Goal: Information Seeking & Learning: Learn about a topic

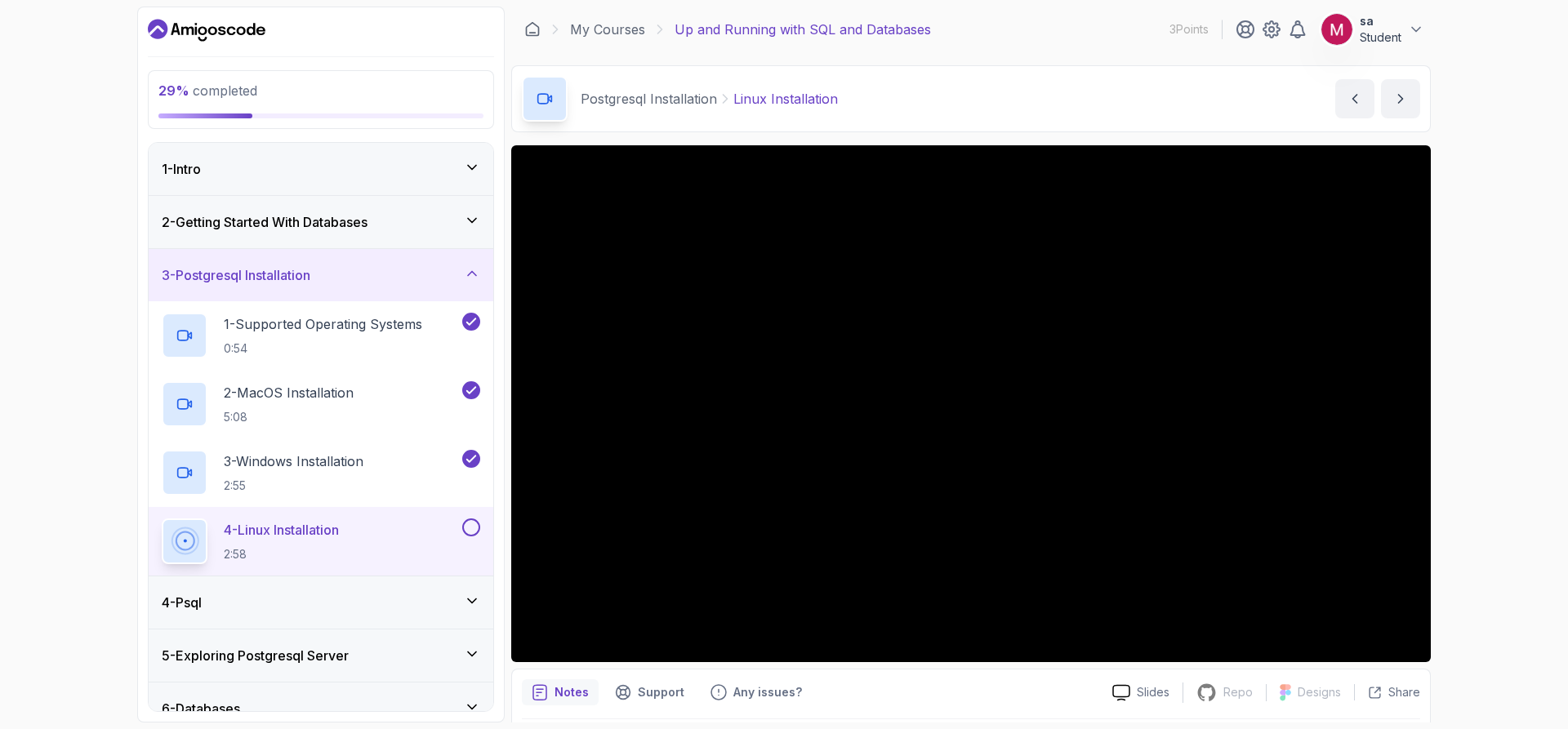
scroll to position [56, 0]
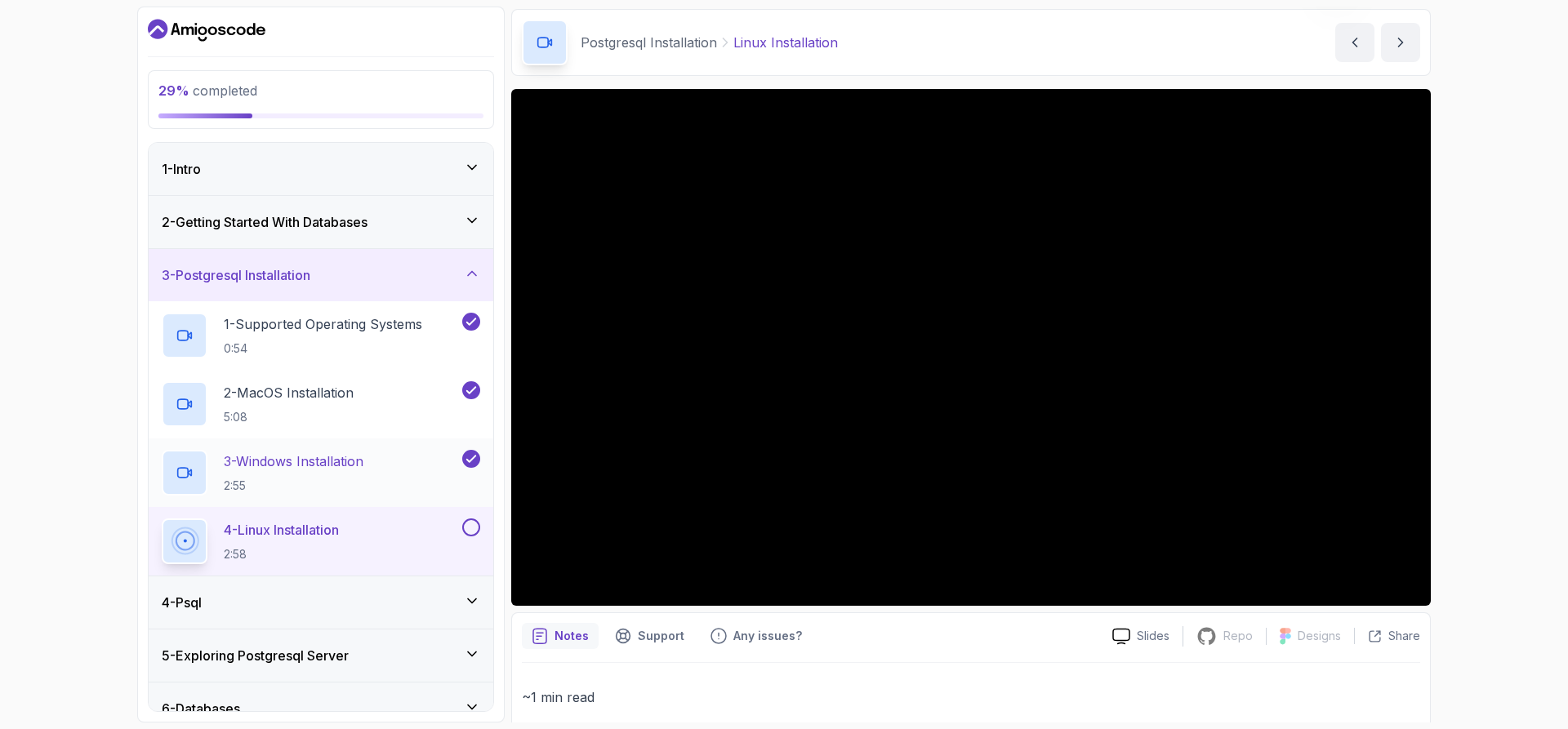
click at [279, 471] on h2 "3 - Windows Installation 2:55" at bounding box center [293, 472] width 140 height 43
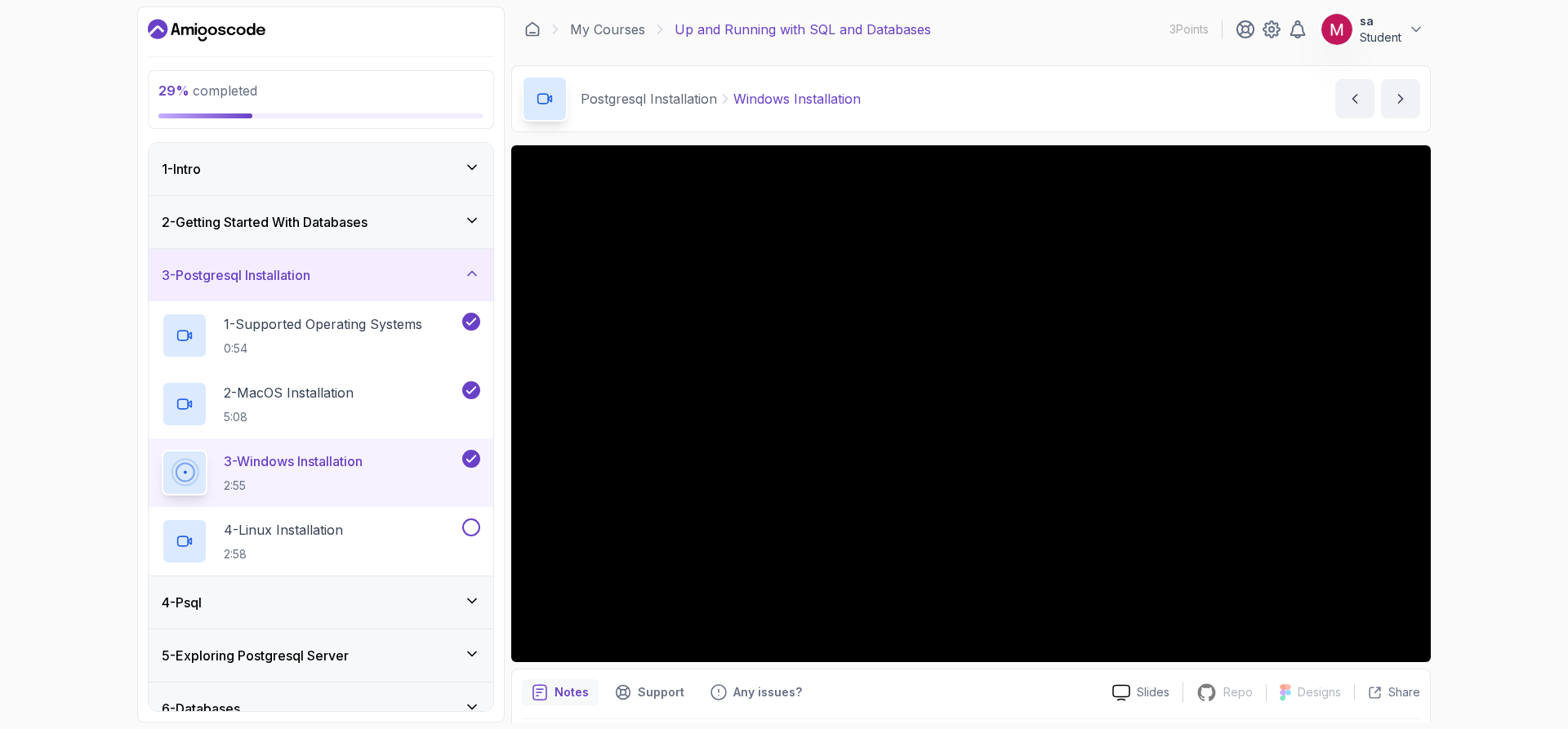
drag, startPoint x: 921, startPoint y: 99, endPoint x: 919, endPoint y: 111, distance: 12.2
click at [921, 99] on div "Postgresql Installation Windows Installation Windows Installation by [PERSON_NA…" at bounding box center [971, 99] width 919 height 67
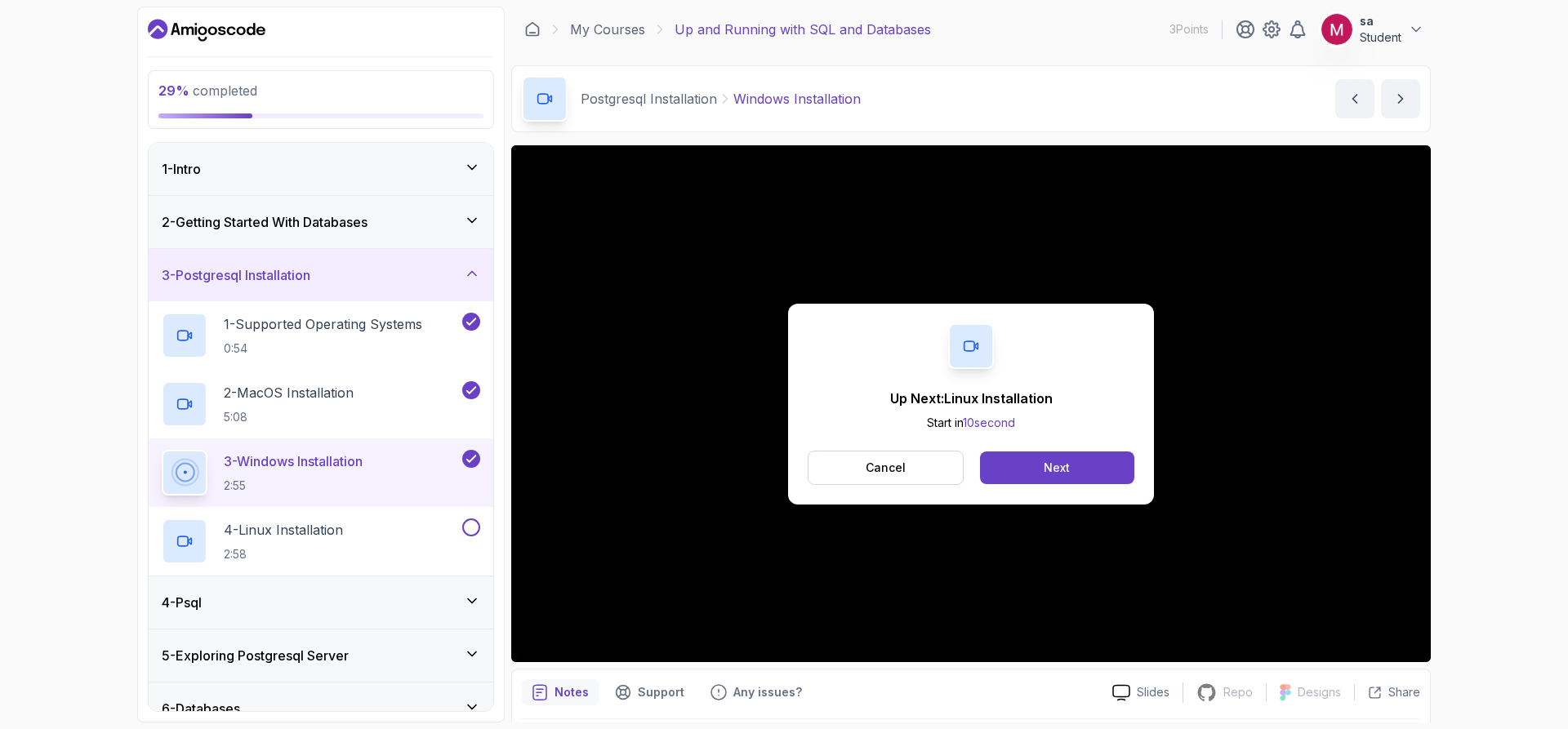
click at [877, 436] on div "Up Next: Linux Installation Start in 10 second Cancel Next" at bounding box center [971, 404] width 366 height 200
click at [892, 470] on p "Cancel" at bounding box center [885, 468] width 40 height 17
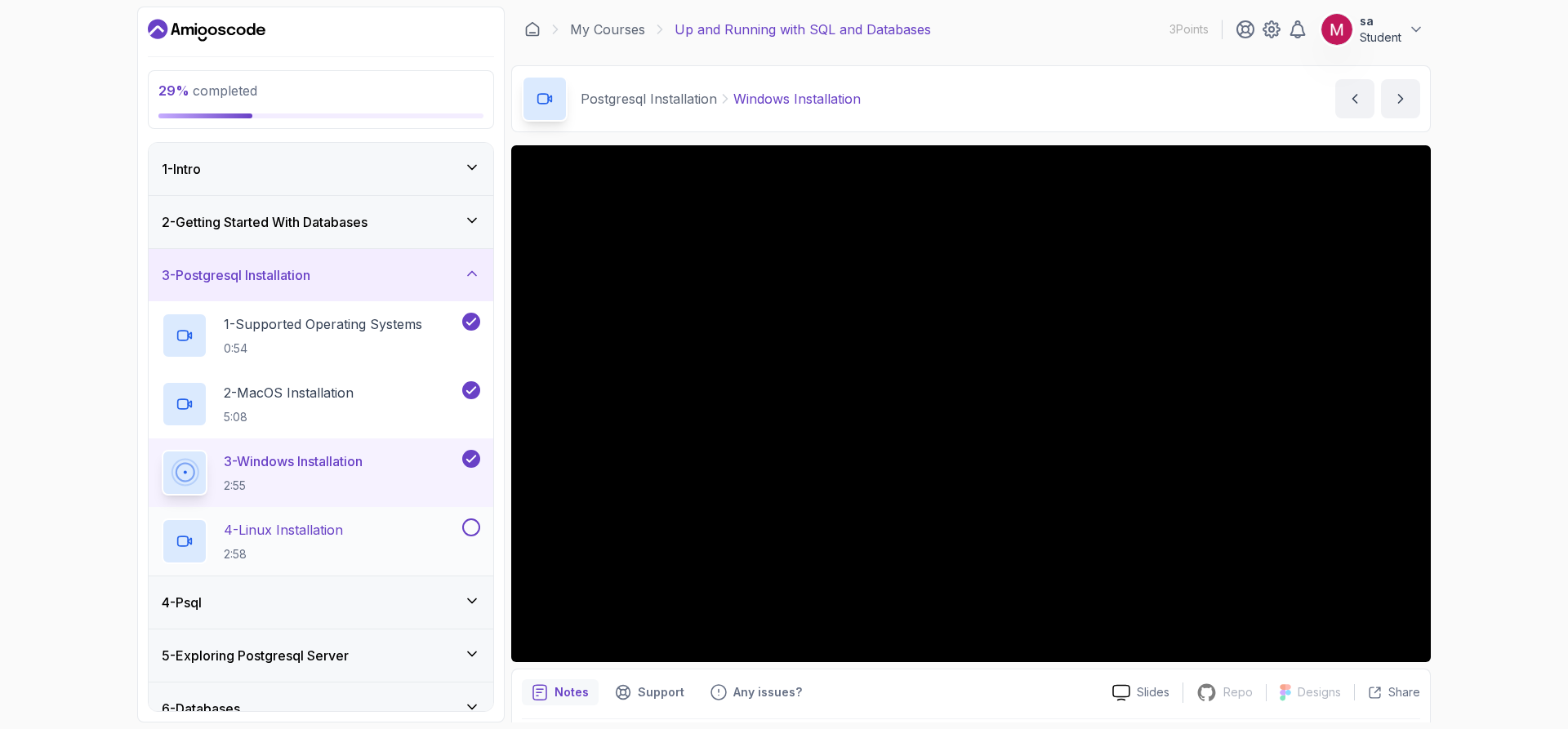
click at [403, 538] on div "4 - Linux Installation 2:58" at bounding box center [310, 541] width 297 height 45
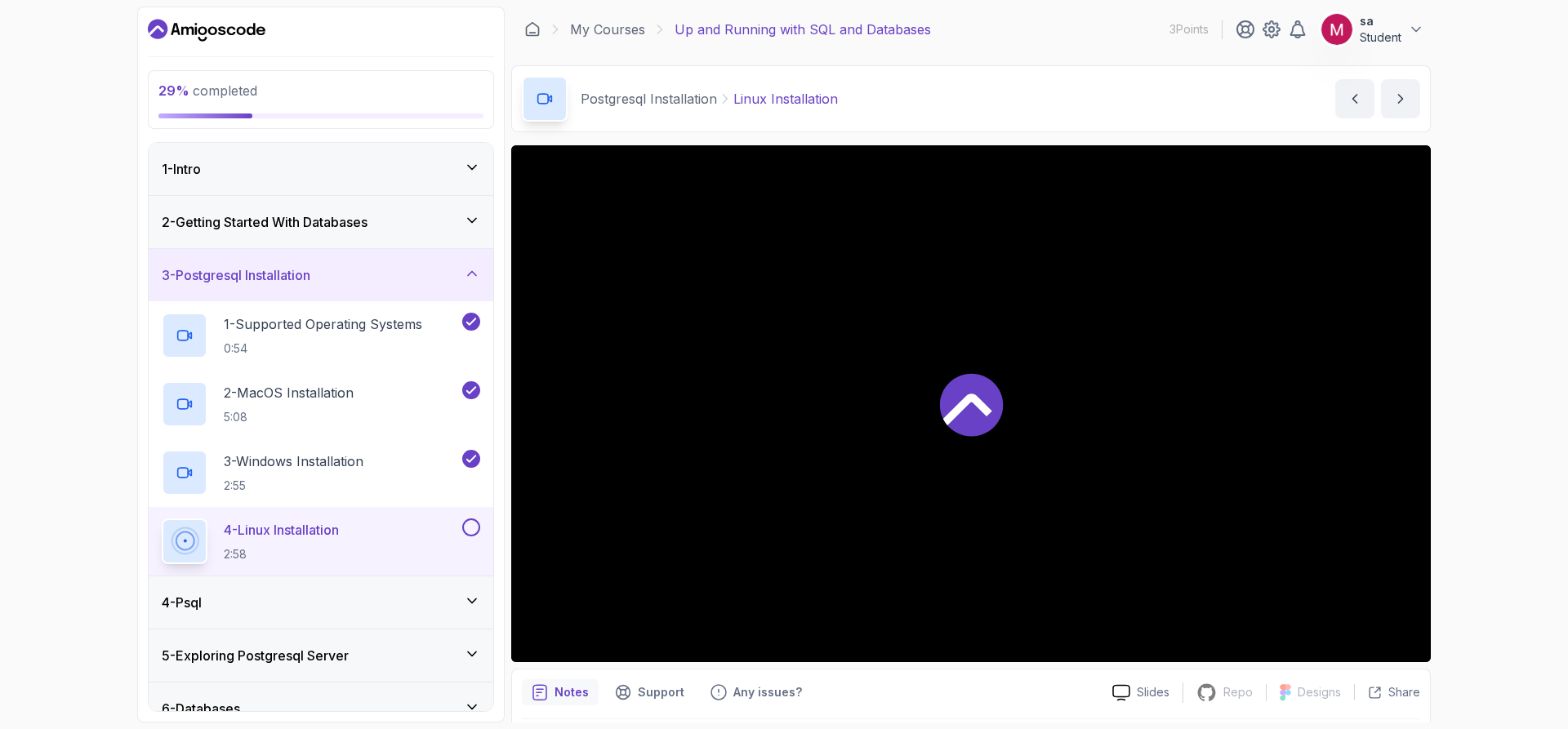
click at [472, 530] on button at bounding box center [471, 527] width 18 height 18
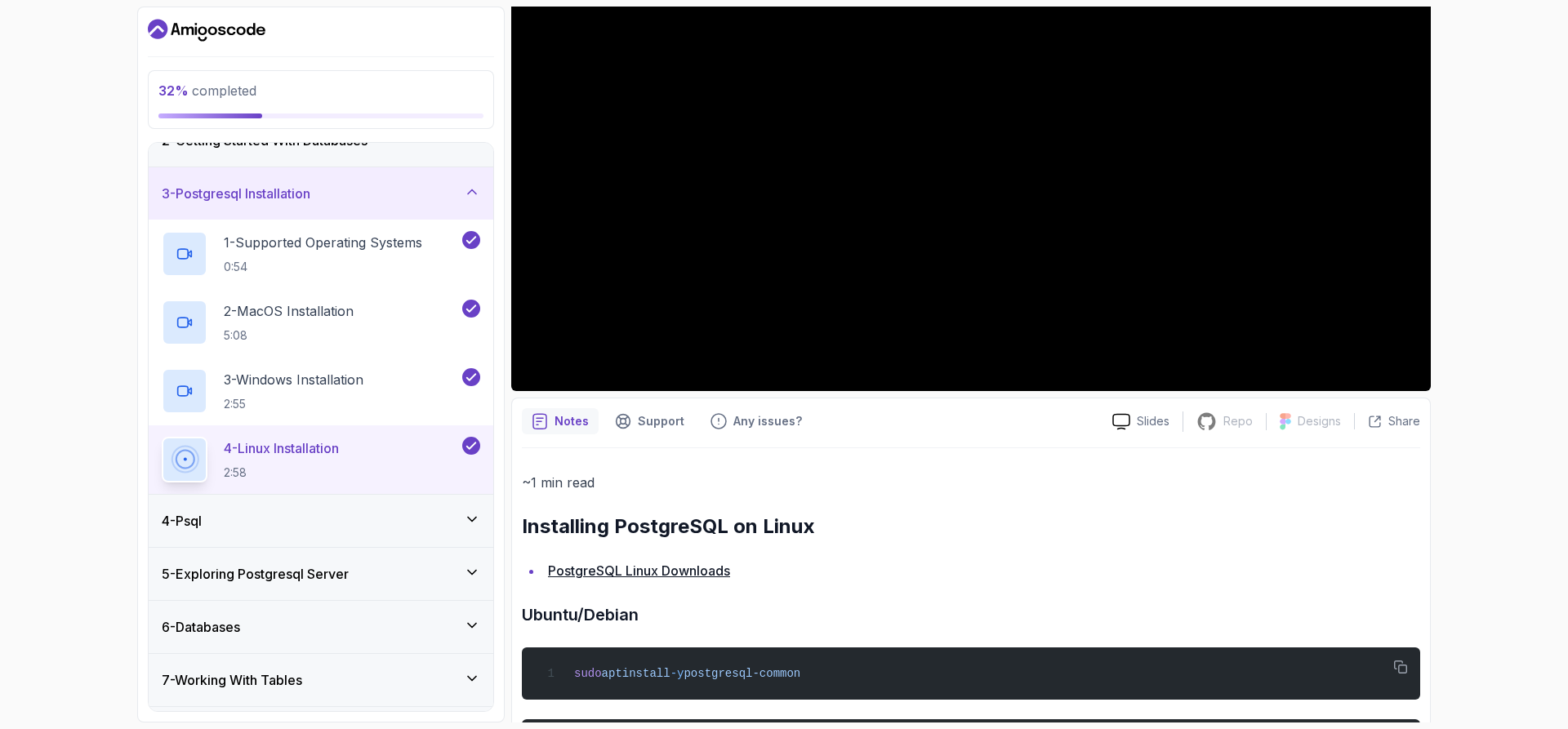
scroll to position [326, 0]
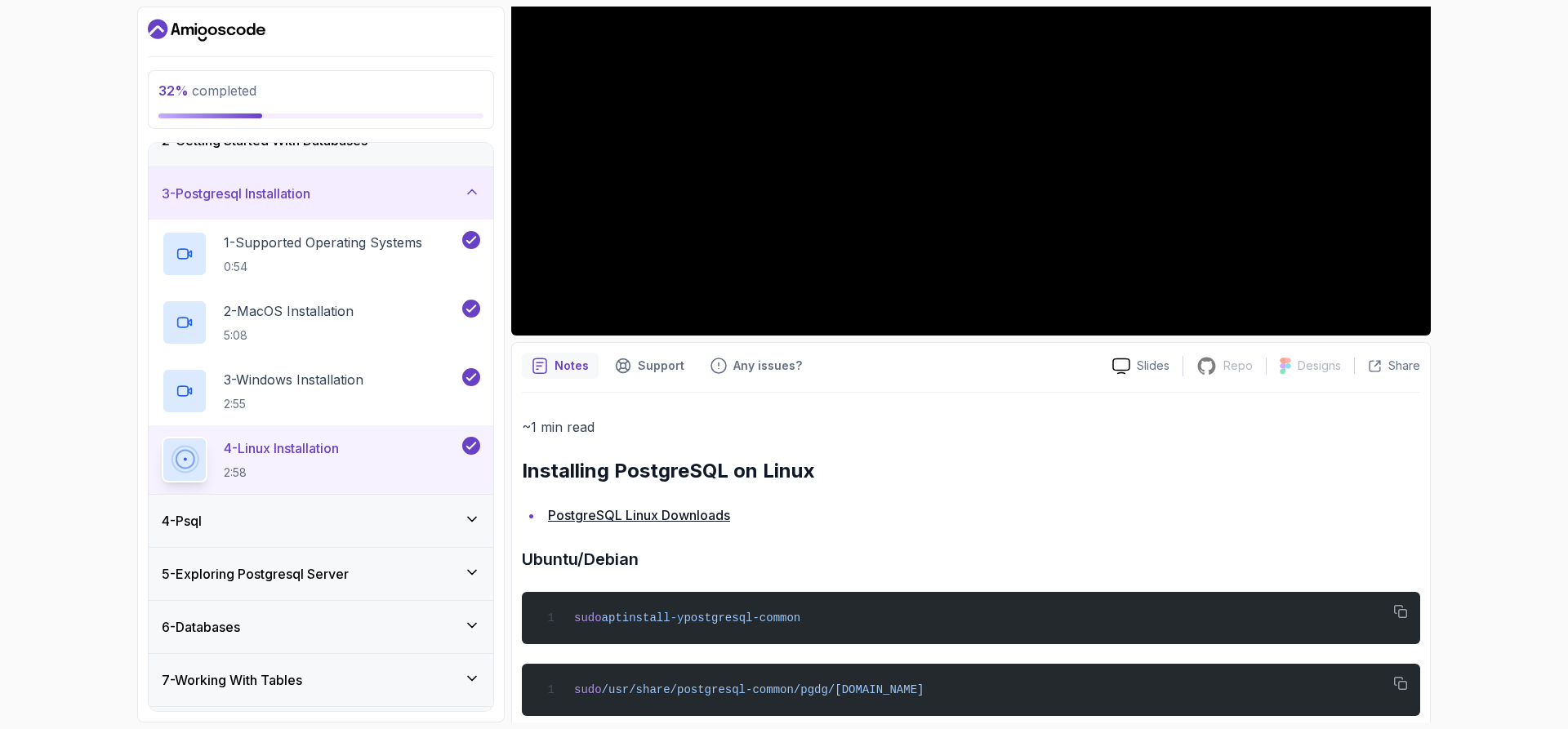
click at [129, 470] on div "32 % completed 1 - Intro 2 - Getting Started With Databases 3 - Postgresql Inst…" at bounding box center [784, 364] width 1568 height 729
click at [212, 526] on div "4 - Psql" at bounding box center [321, 520] width 318 height 19
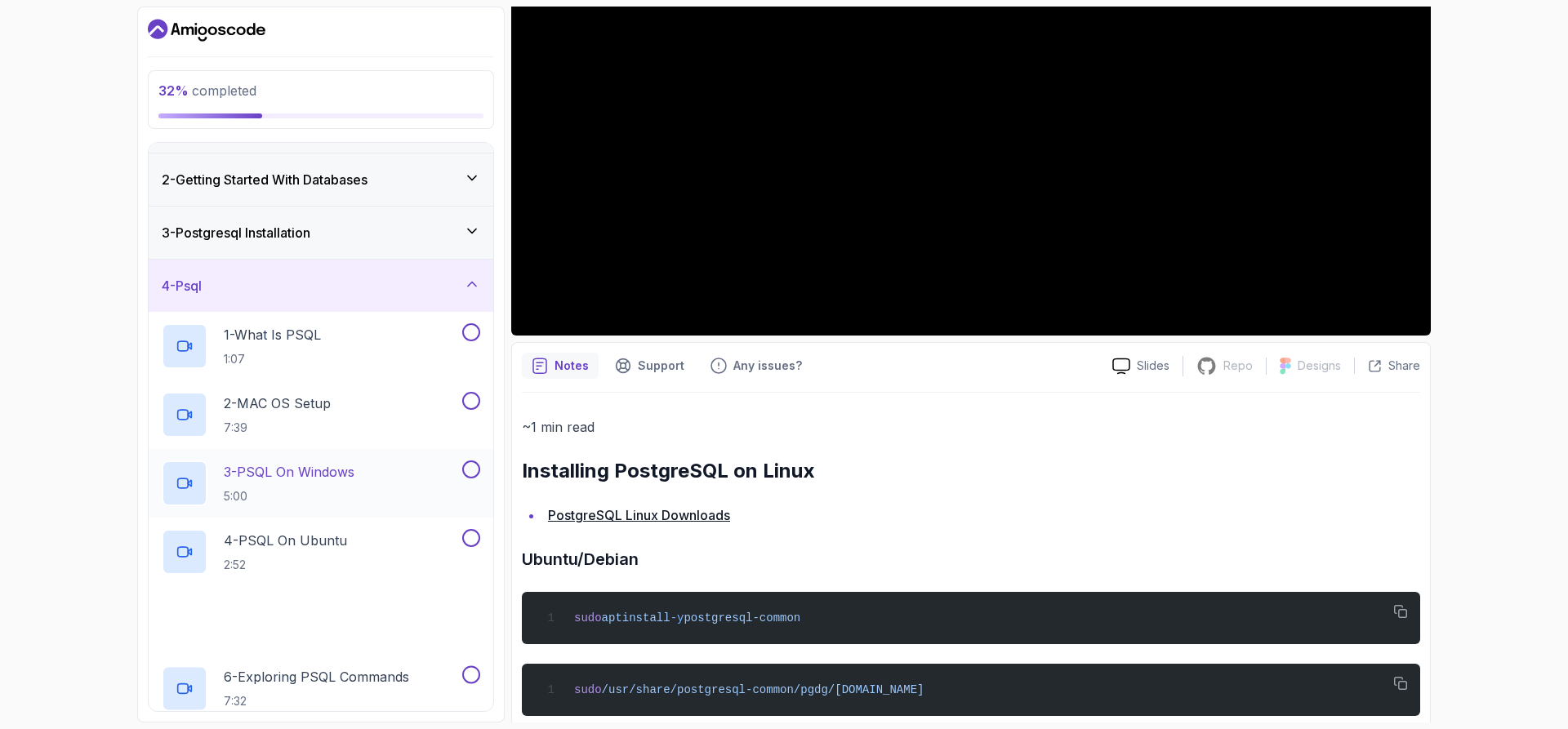
scroll to position [81, 0]
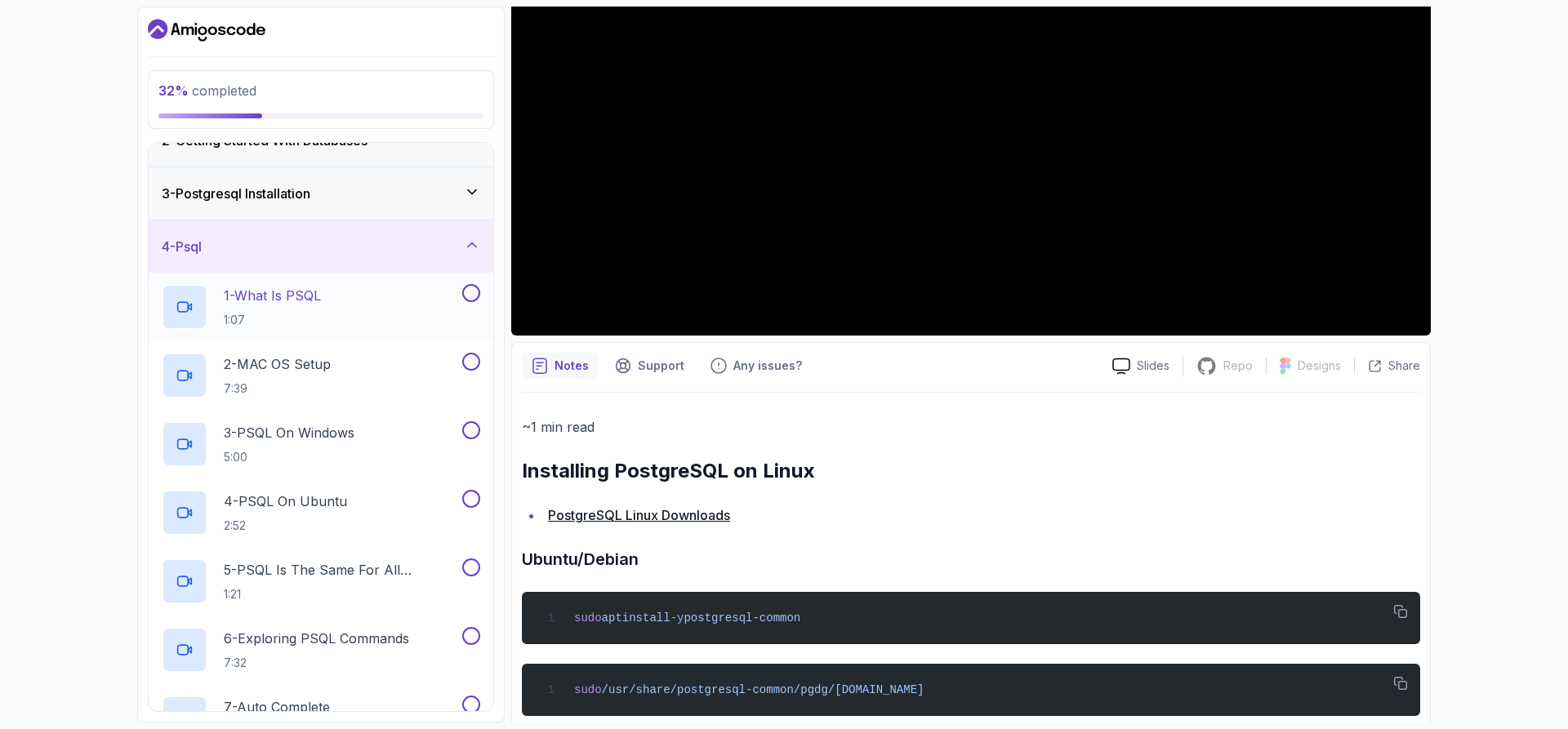
click at [297, 307] on h2 "1 - What Is PSQL 1:07" at bounding box center [272, 307] width 97 height 43
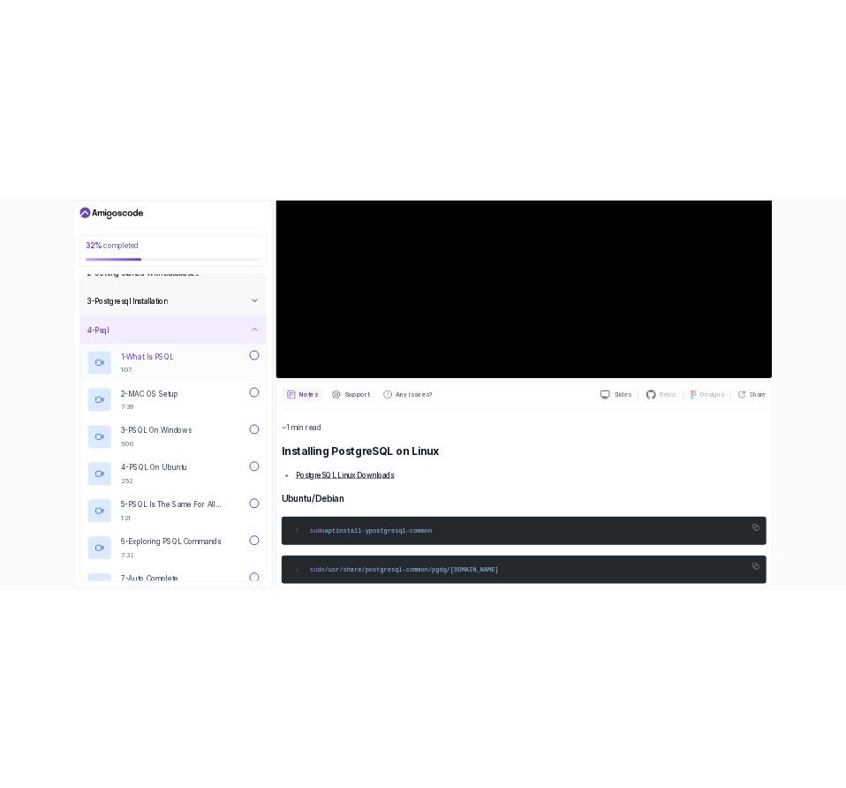
scroll to position [57, 0]
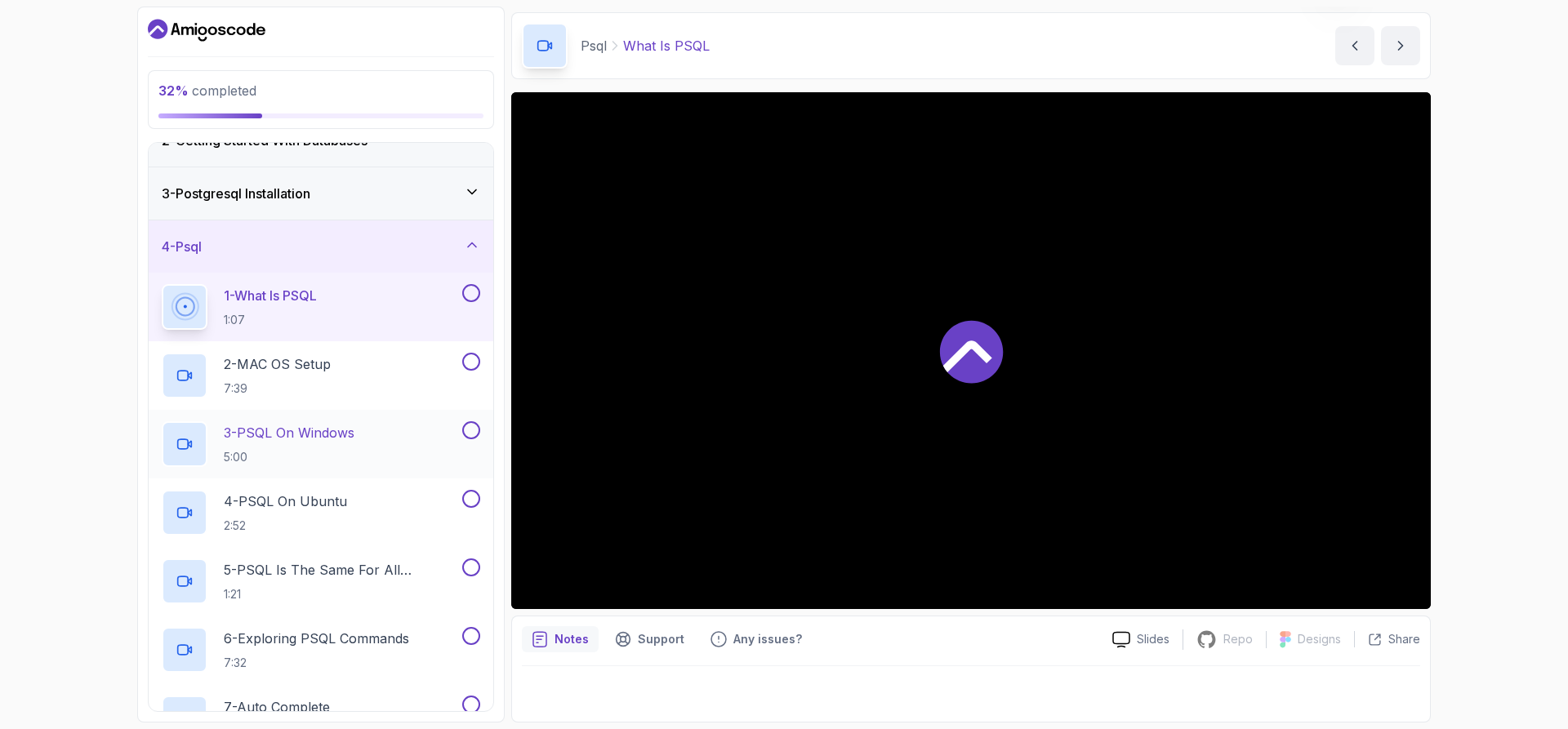
click at [330, 436] on p "3 - PSQL On Windows" at bounding box center [288, 431] width 130 height 19
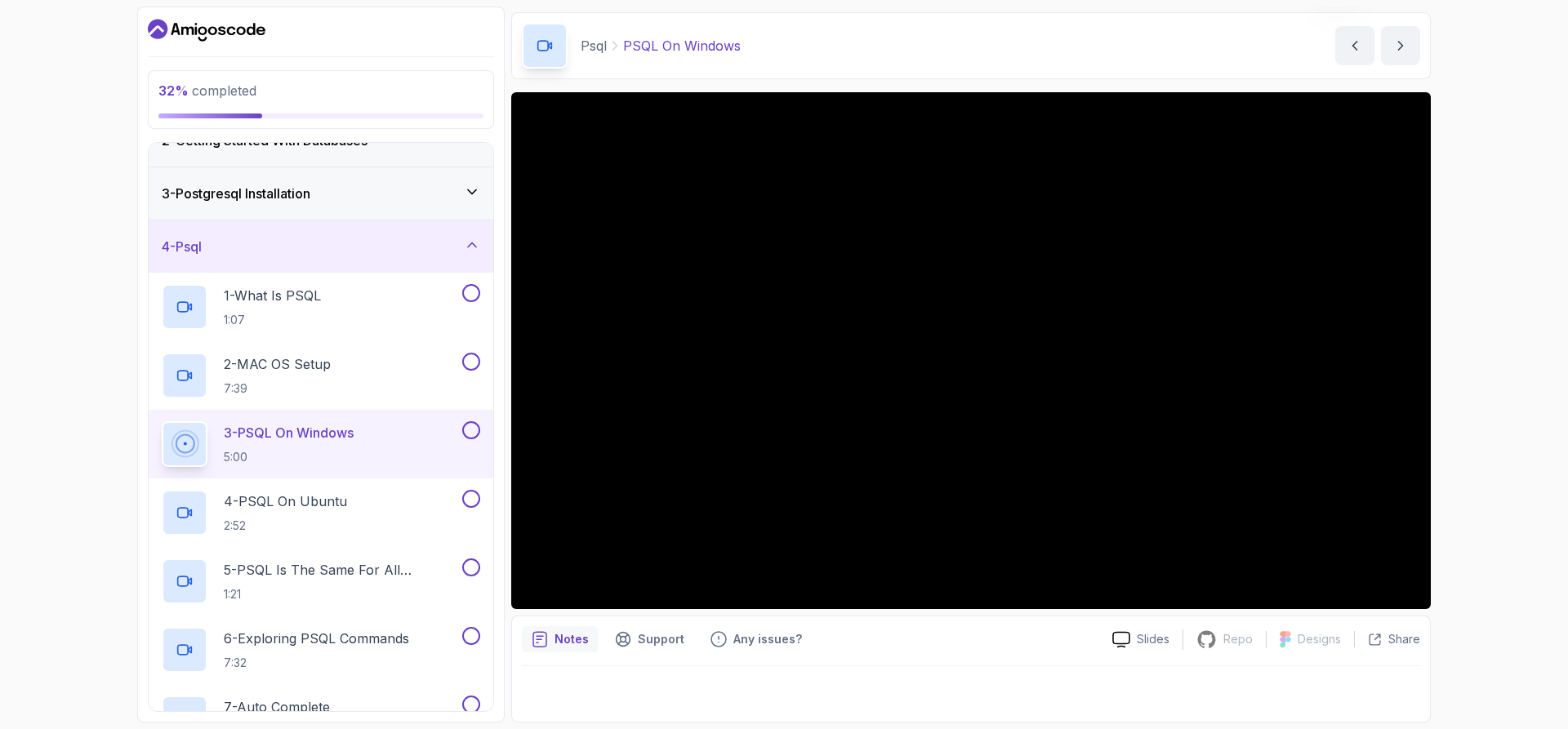
drag, startPoint x: 801, startPoint y: 26, endPoint x: 802, endPoint y: 52, distance: 26.0
click at [802, 52] on div "Psql PSQL On Windows PSQL On Windows by [PERSON_NAME]" at bounding box center [971, 45] width 919 height 67
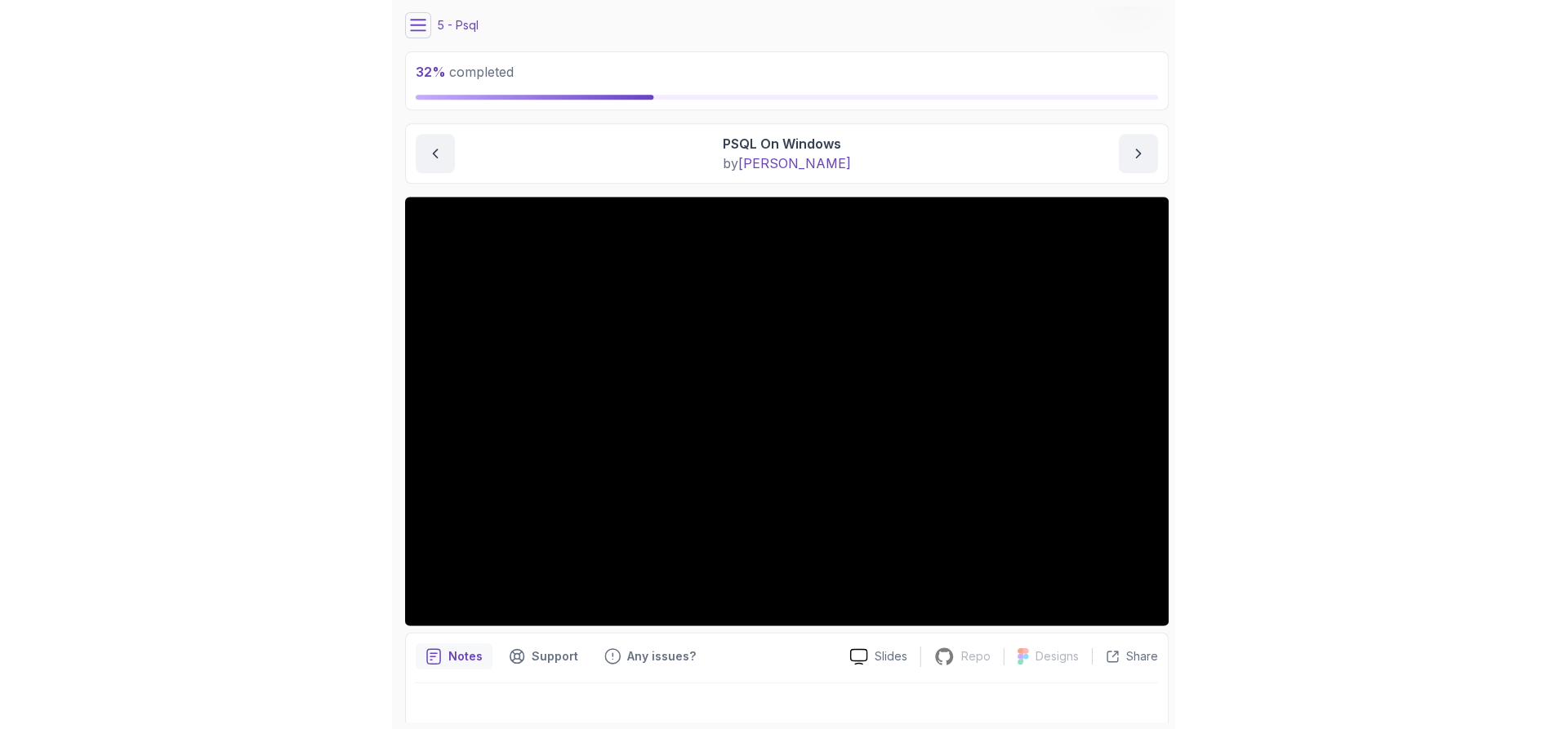
scroll to position [70, 0]
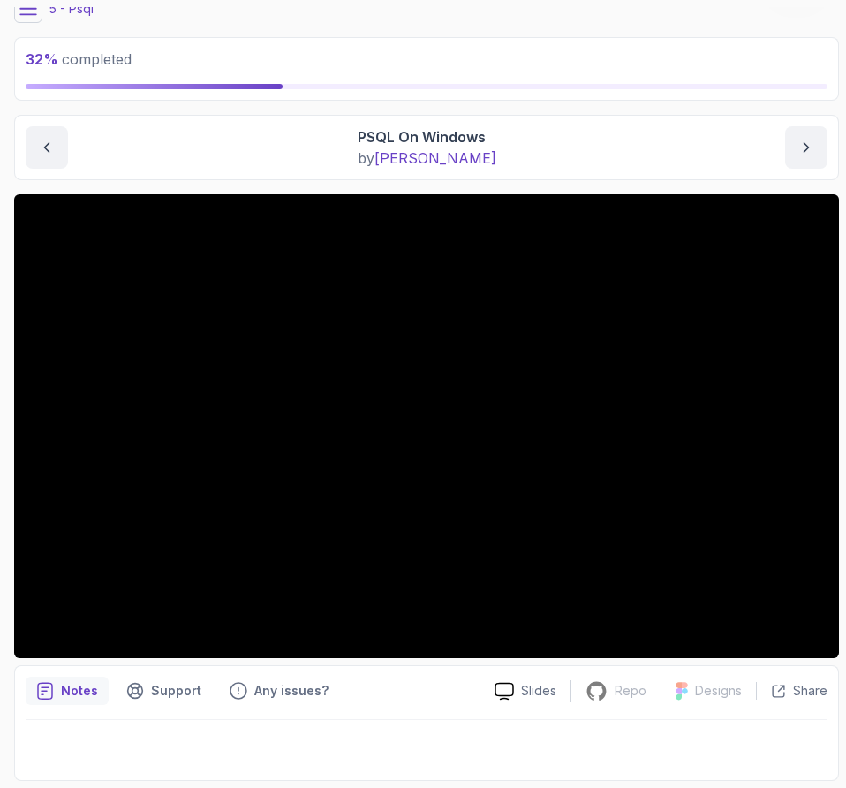
click at [187, 726] on div at bounding box center [427, 744] width 802 height 49
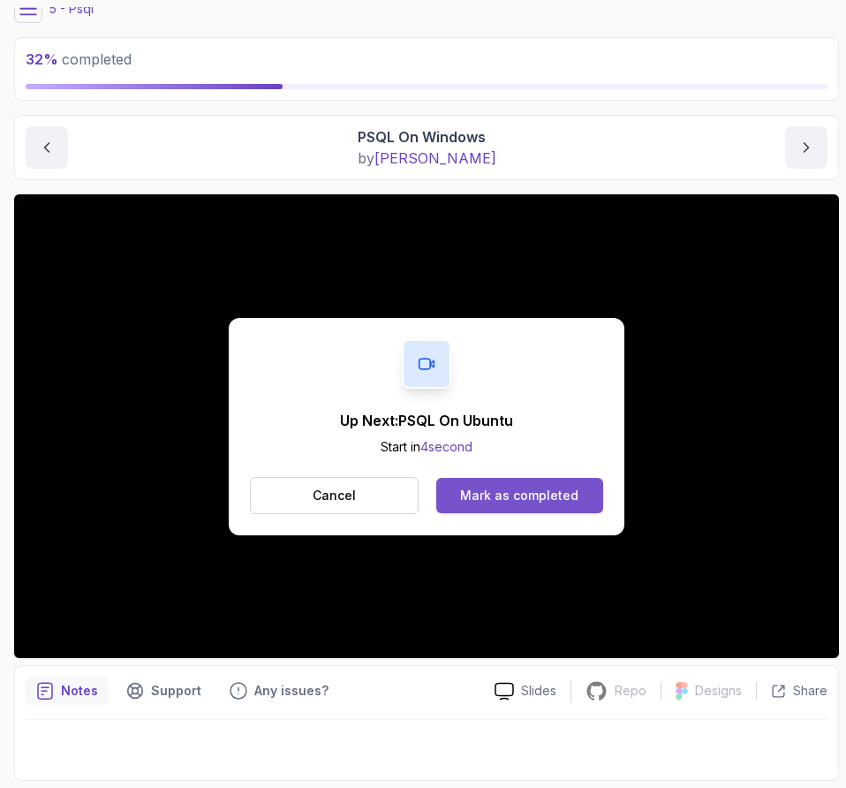
click at [533, 494] on div "Mark as completed" at bounding box center [519, 496] width 118 height 18
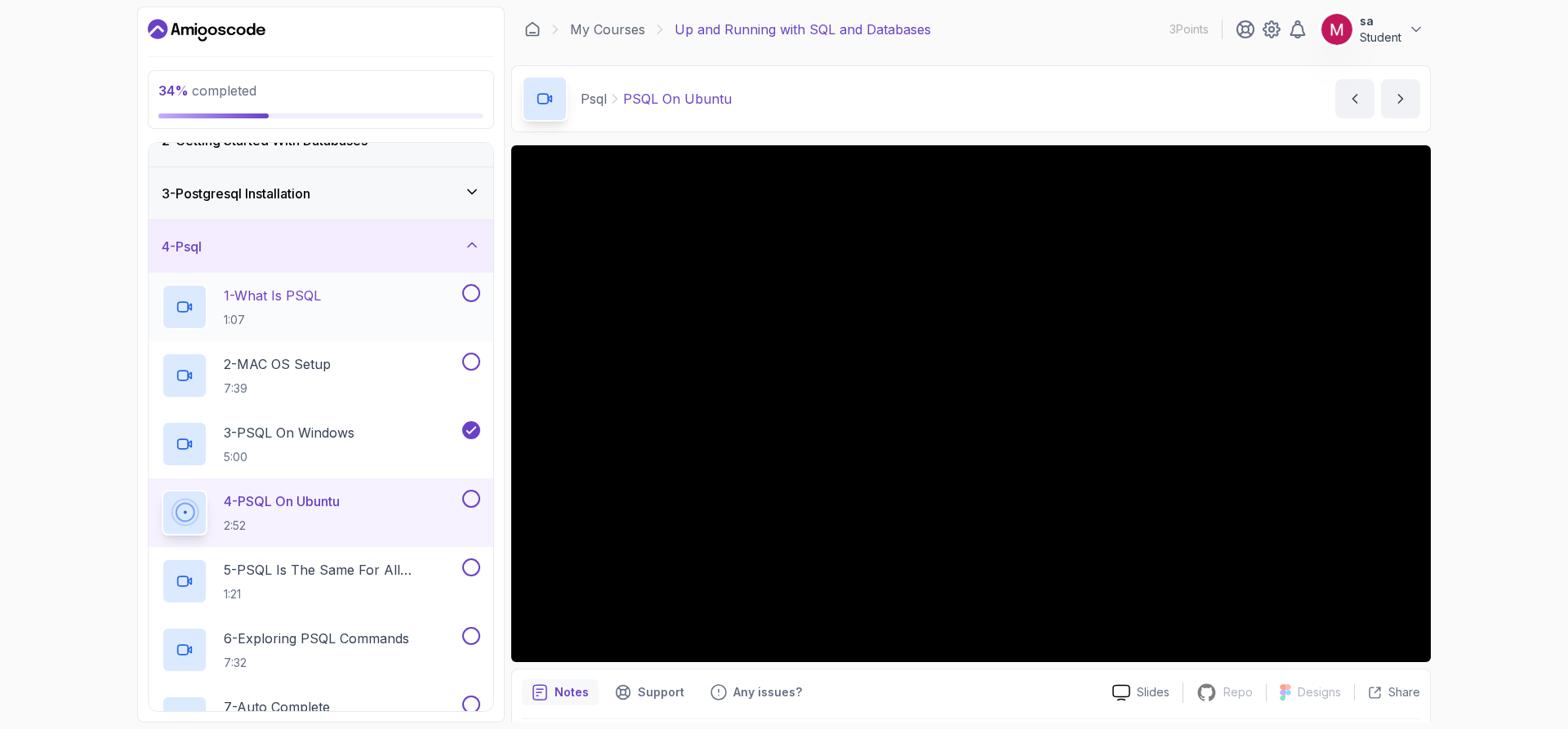
click at [318, 308] on h2 "1 - What Is PSQL 1:07" at bounding box center [272, 307] width 97 height 43
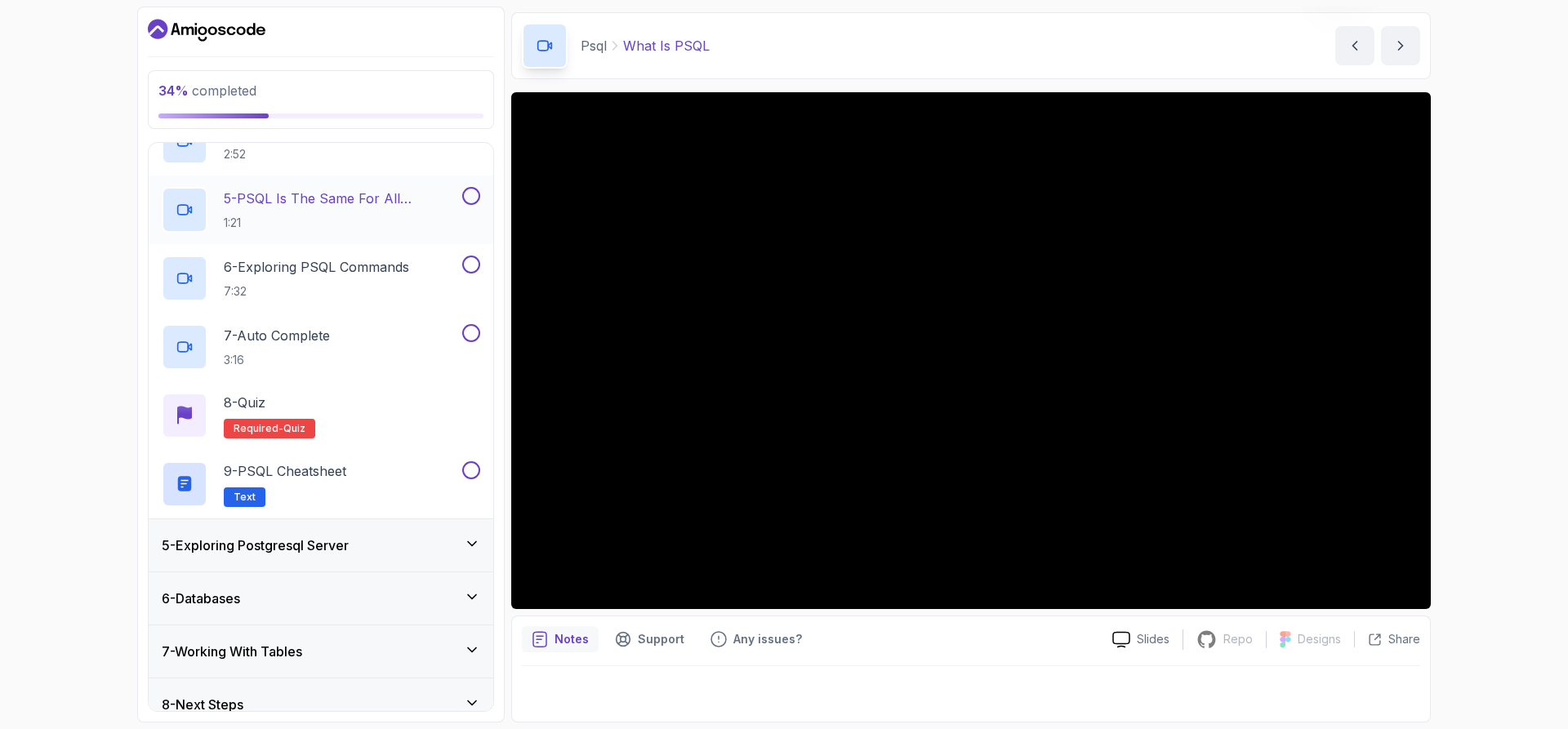
scroll to position [472, 0]
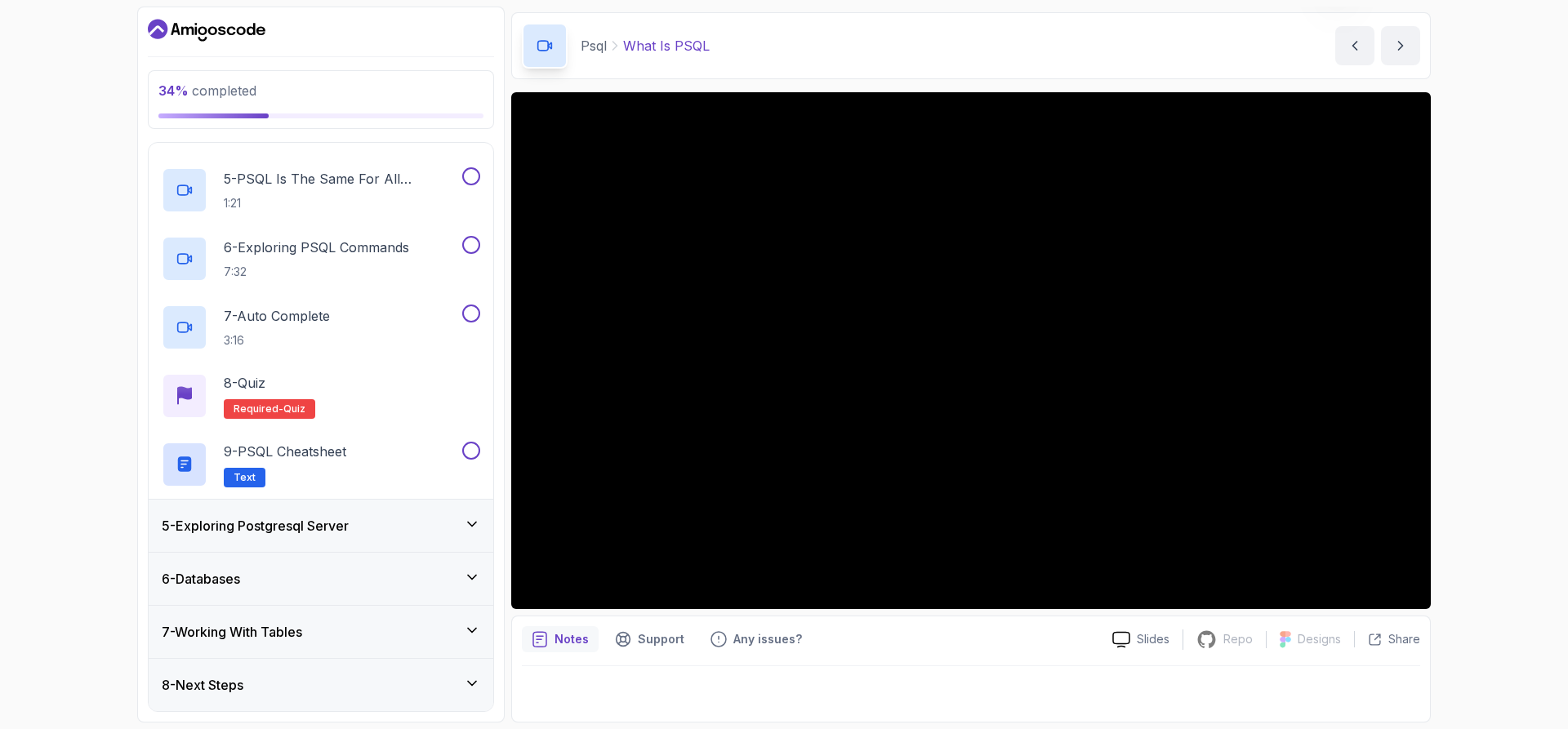
click at [453, 528] on div "5 - Exploring Postgresql Server" at bounding box center [321, 525] width 318 height 19
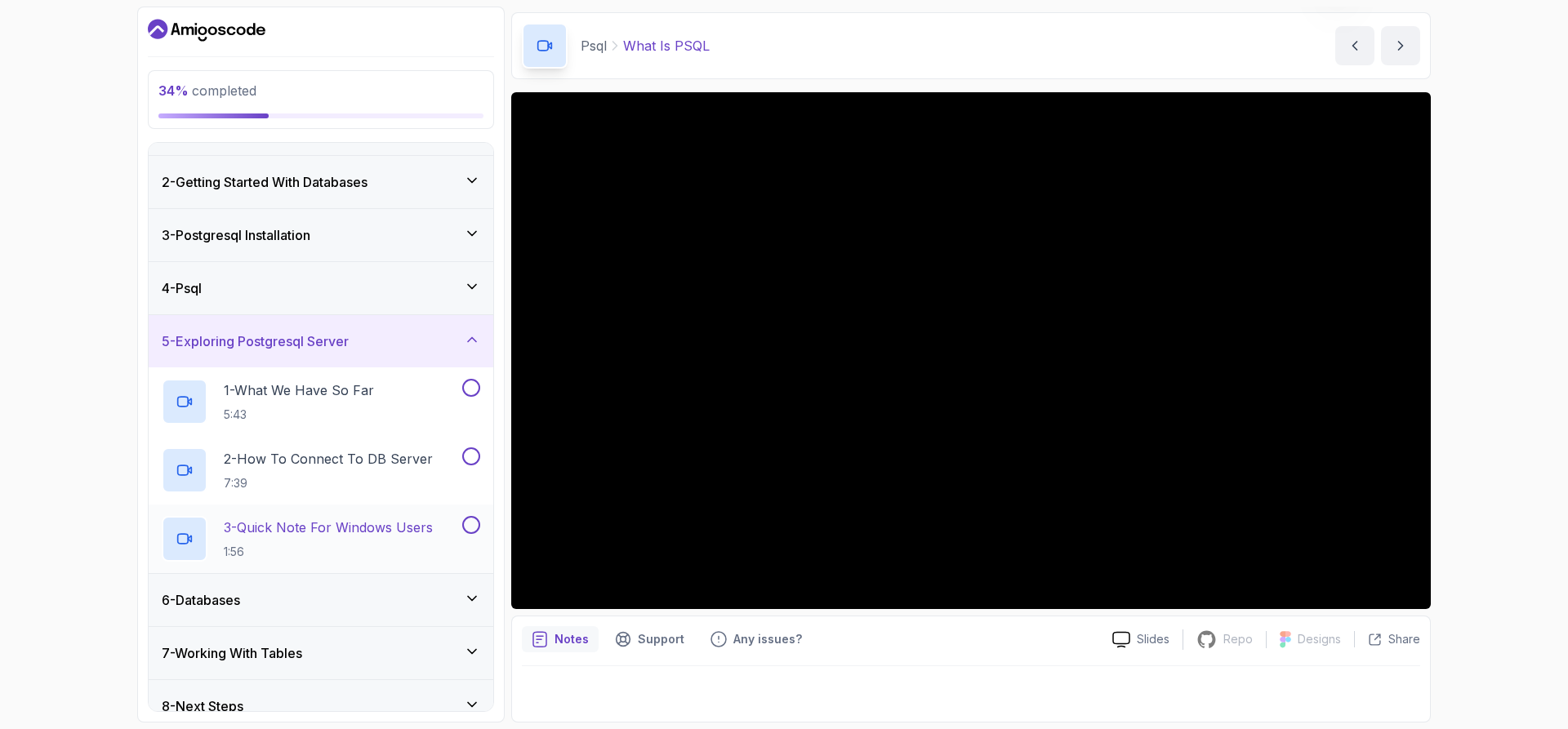
scroll to position [61, 0]
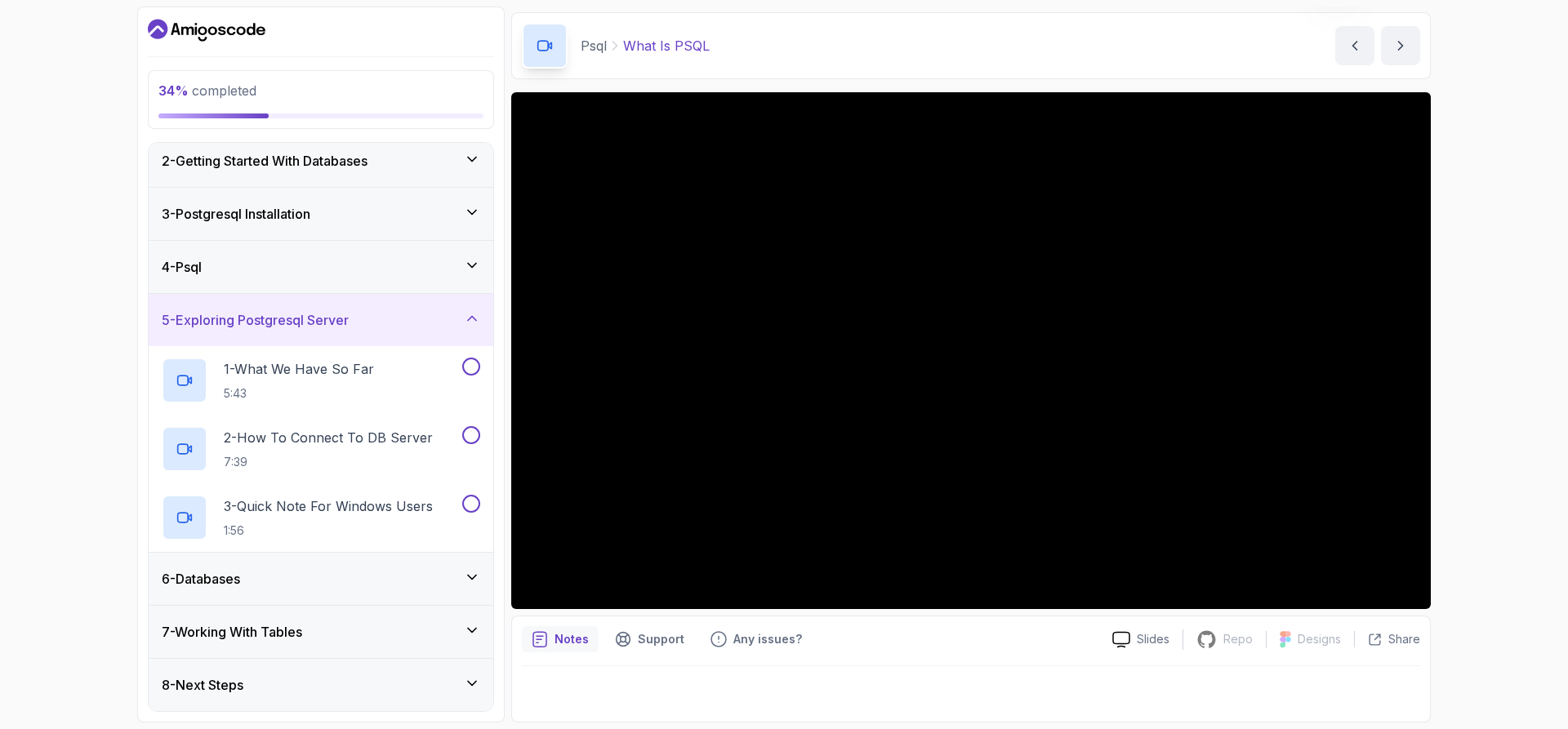
click at [451, 339] on div "5 - Exploring Postgresql Server" at bounding box center [321, 320] width 345 height 53
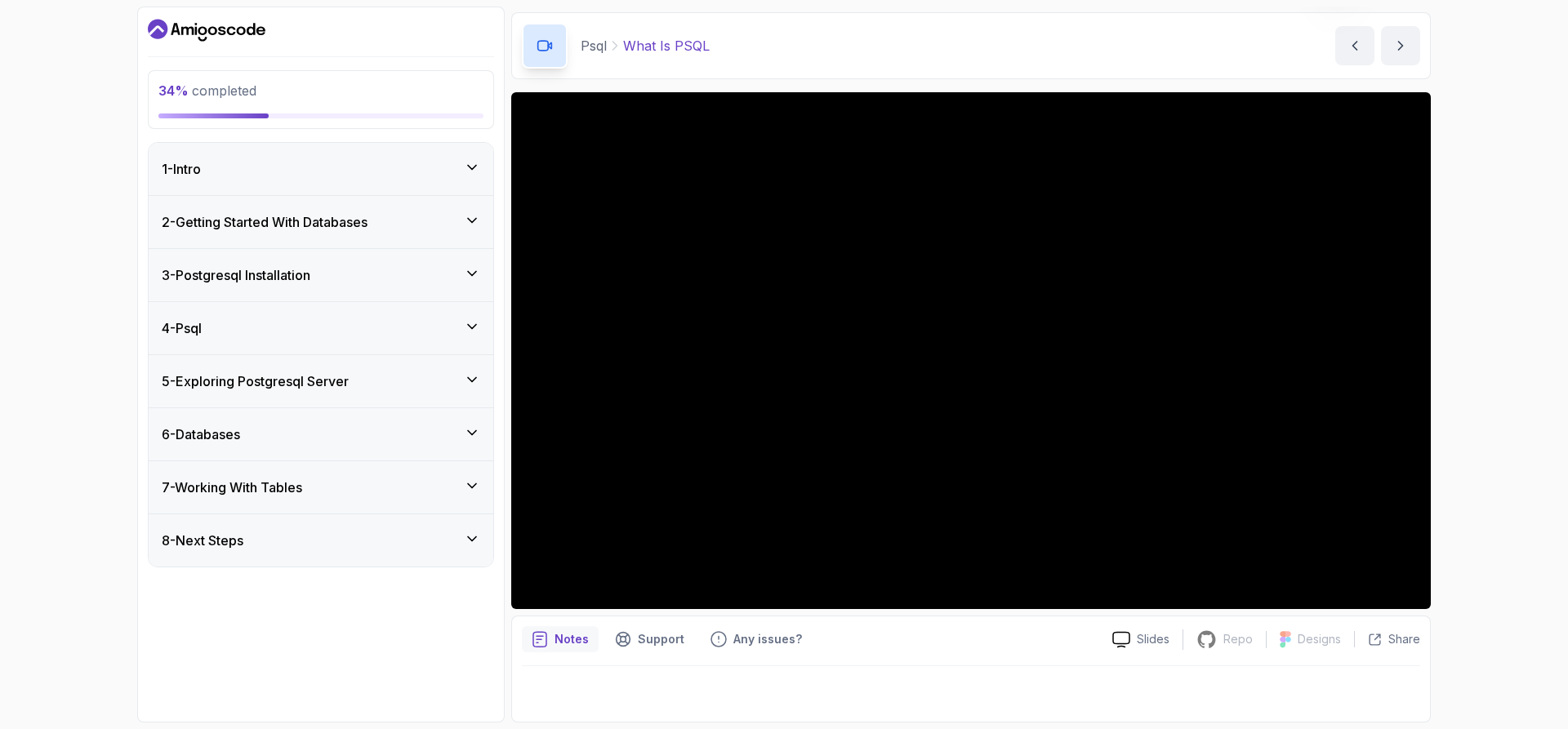
scroll to position [0, 0]
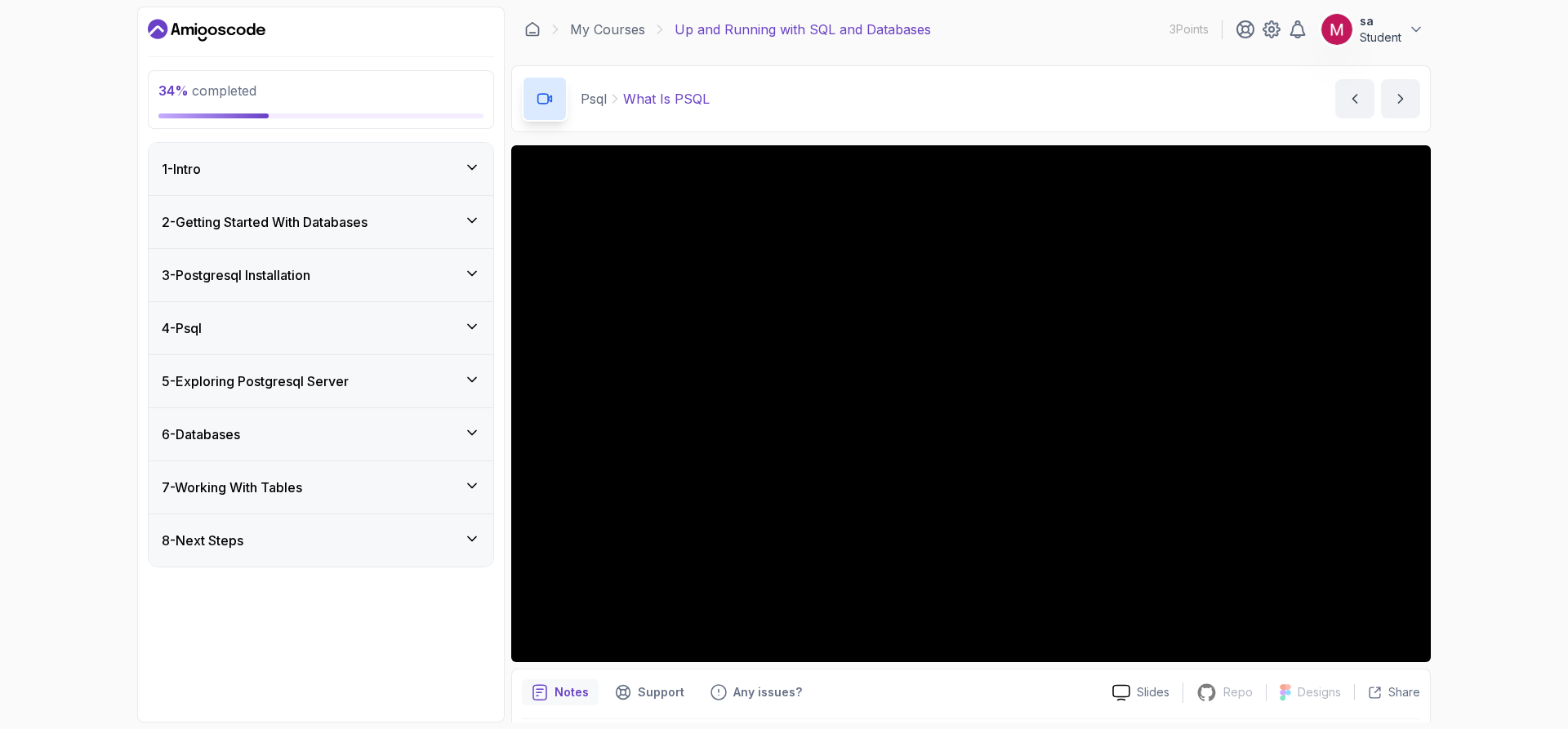
click at [380, 221] on div "2 - Getting Started With Databases" at bounding box center [321, 222] width 318 height 19
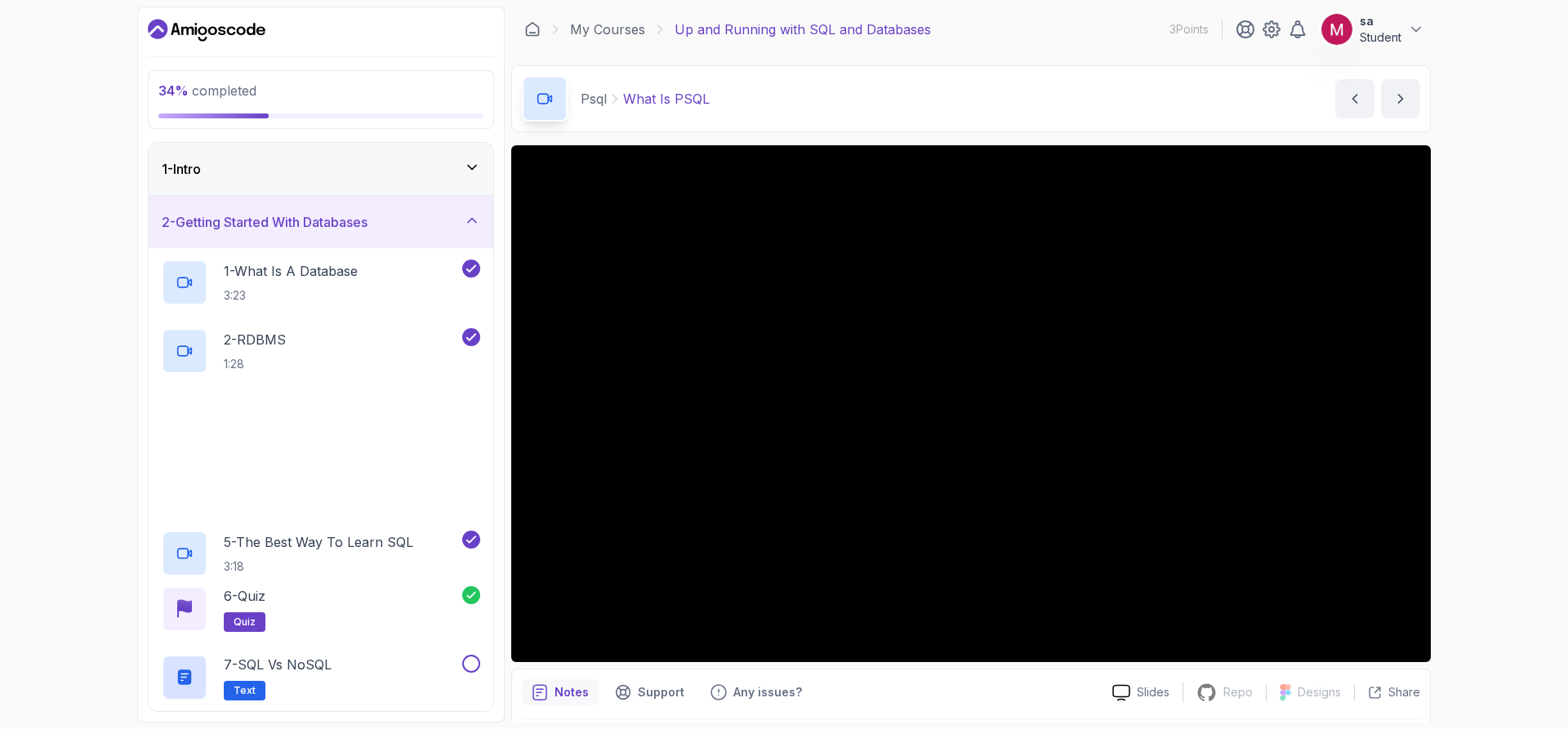
click at [380, 221] on div "2 - Getting Started With Databases" at bounding box center [321, 222] width 318 height 19
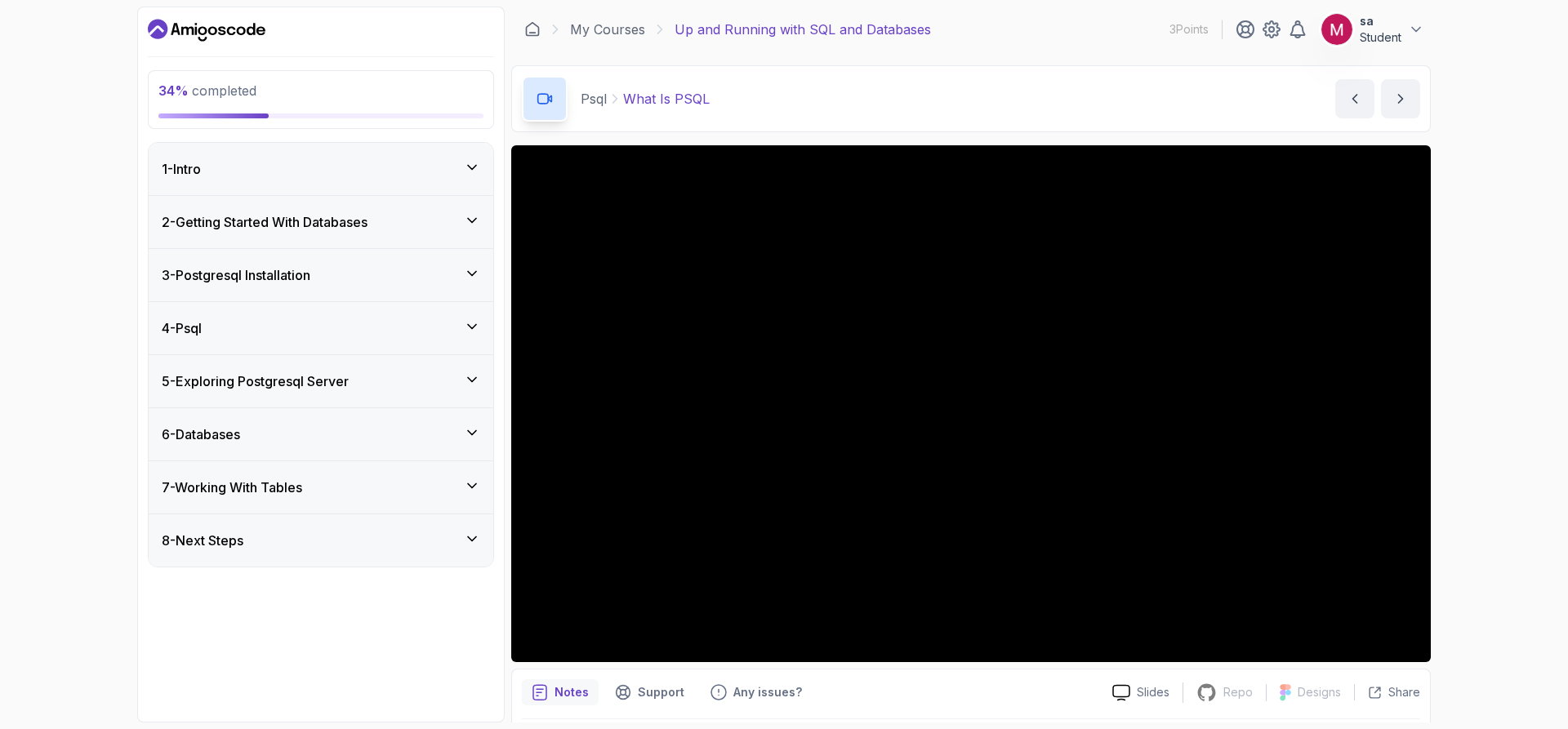
click at [323, 283] on div "3 - Postgresql Installation" at bounding box center [321, 274] width 318 height 19
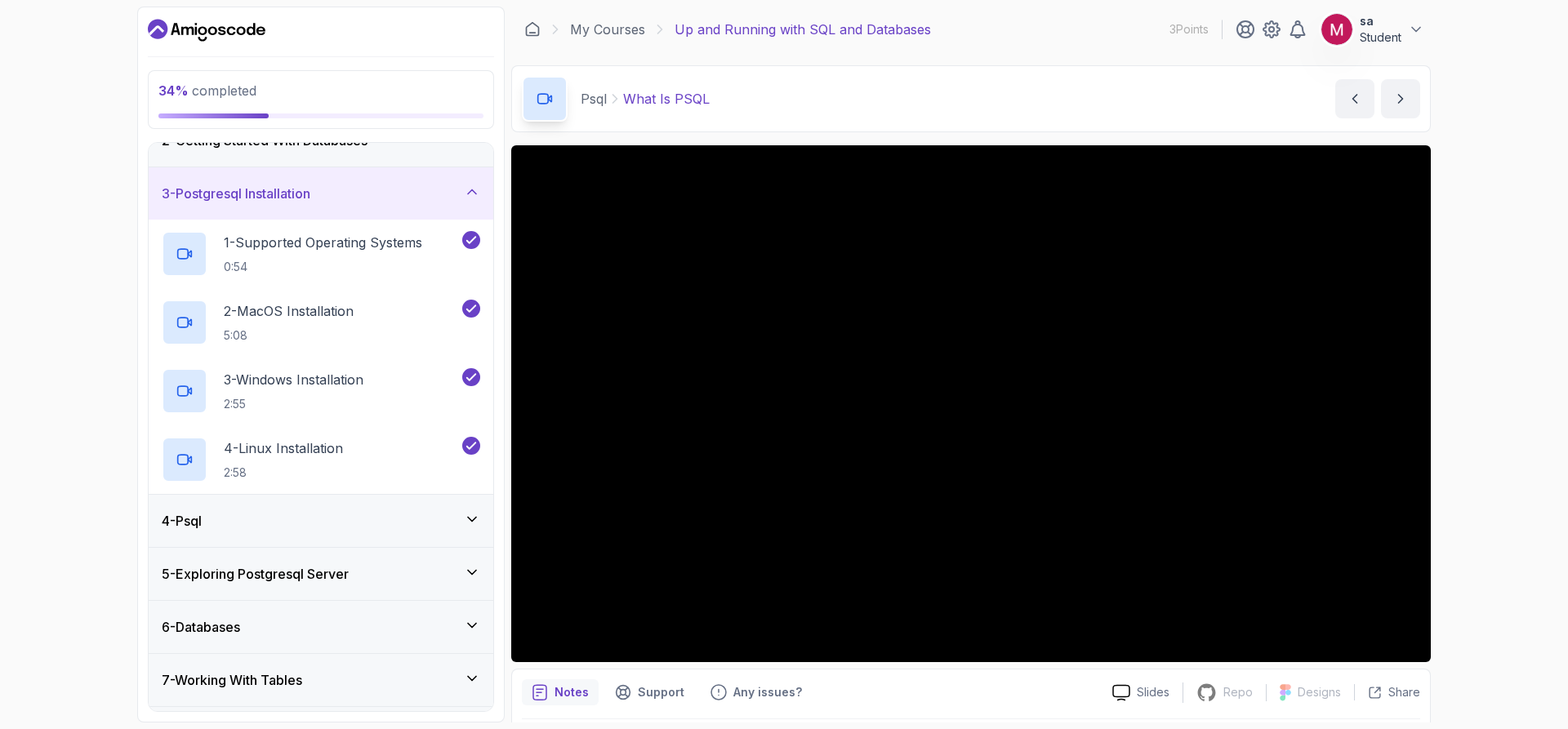
click at [334, 519] on div "4 - Psql" at bounding box center [321, 520] width 318 height 19
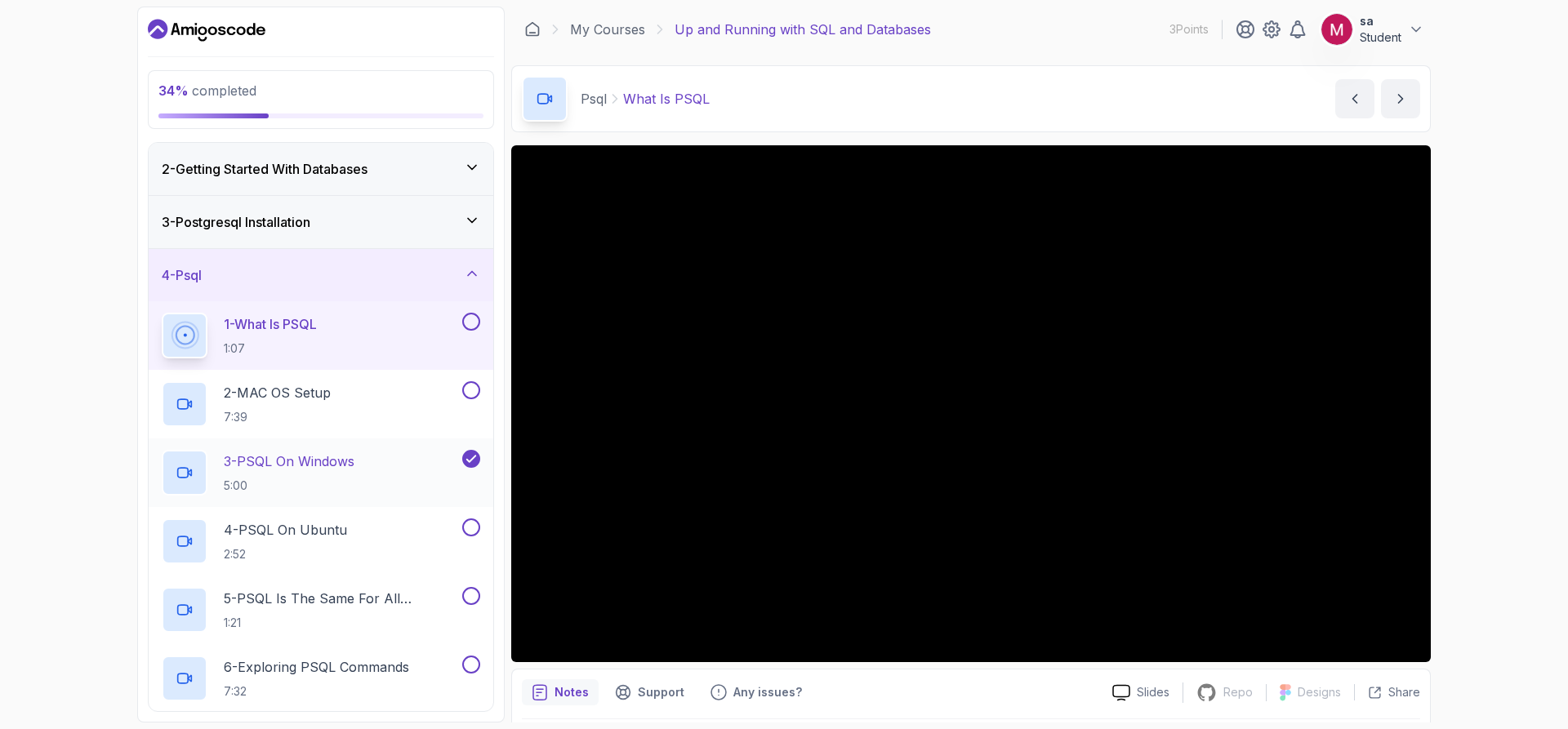
scroll to position [81, 0]
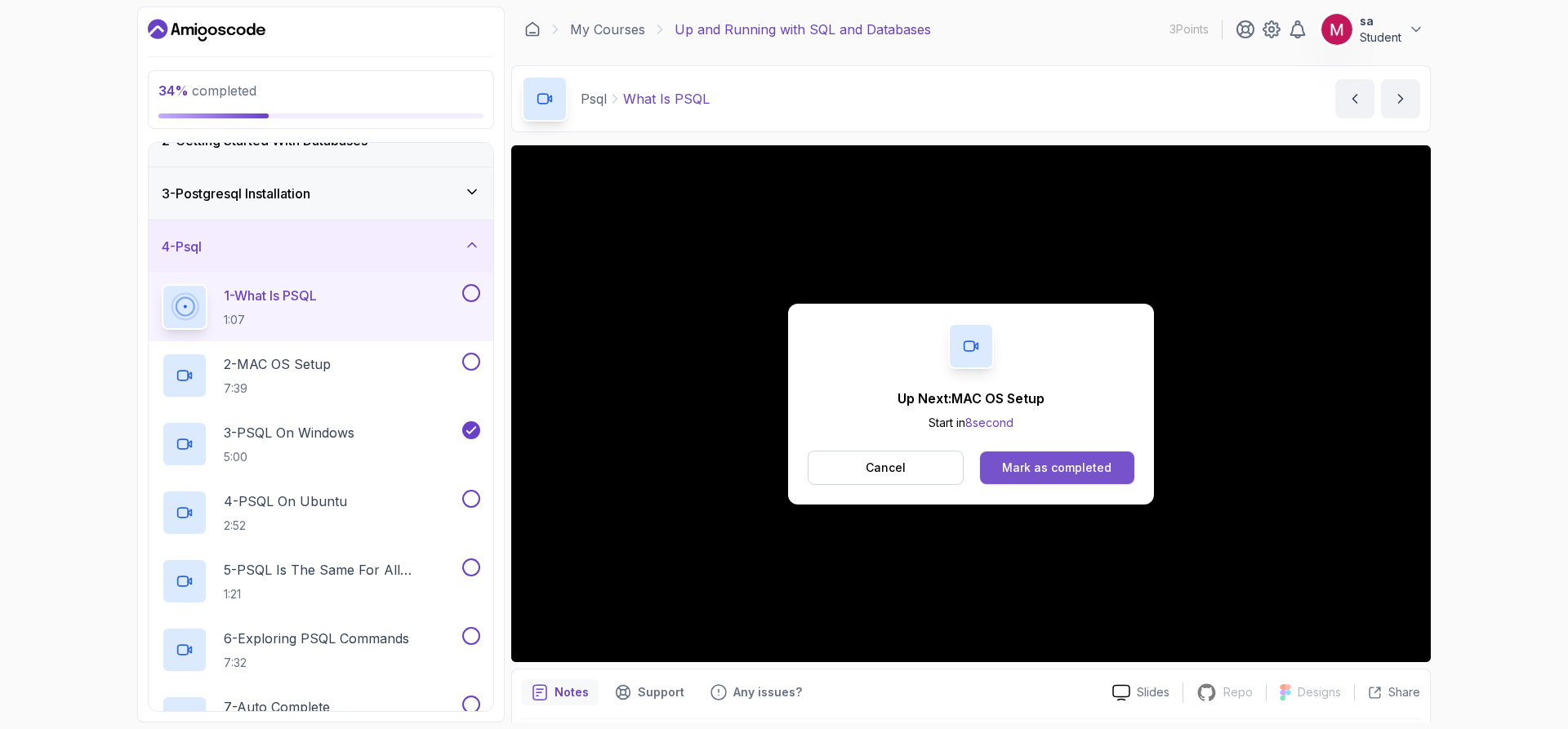
click at [1035, 476] on button "Mark as completed" at bounding box center [1057, 467] width 154 height 32
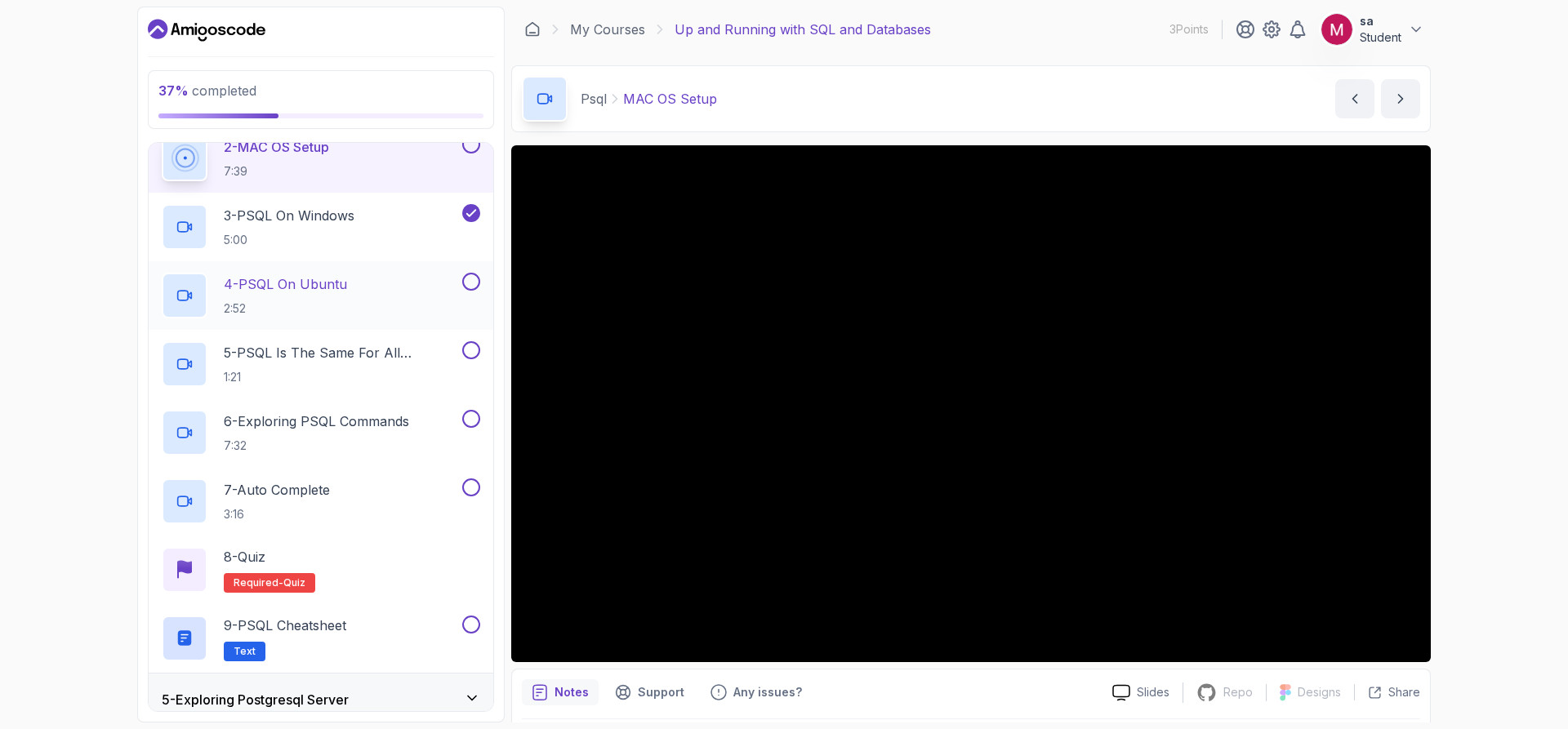
scroll to position [326, 0]
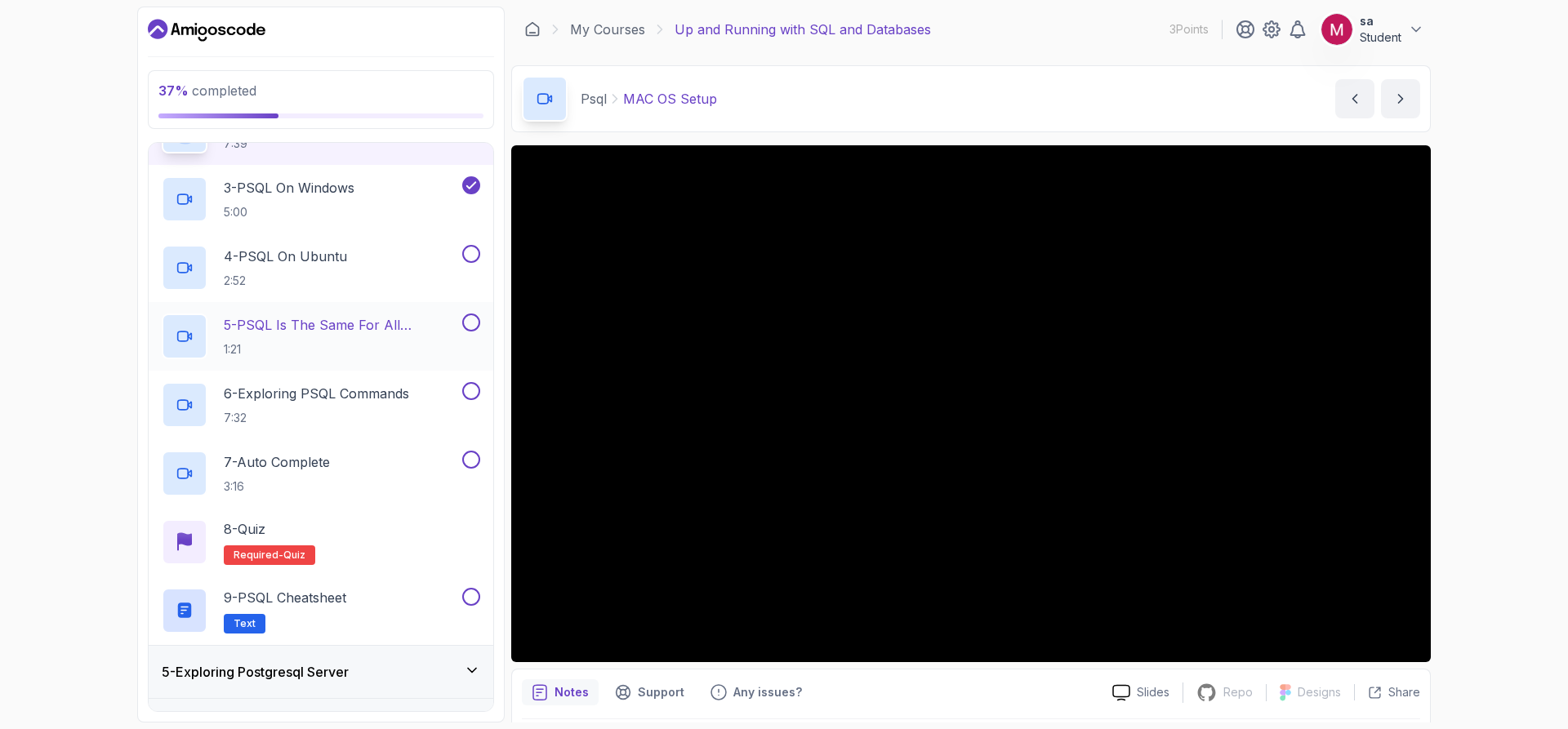
click at [307, 327] on p "5 - PSQL Is The Same For All Operating Systems" at bounding box center [341, 324] width 235 height 19
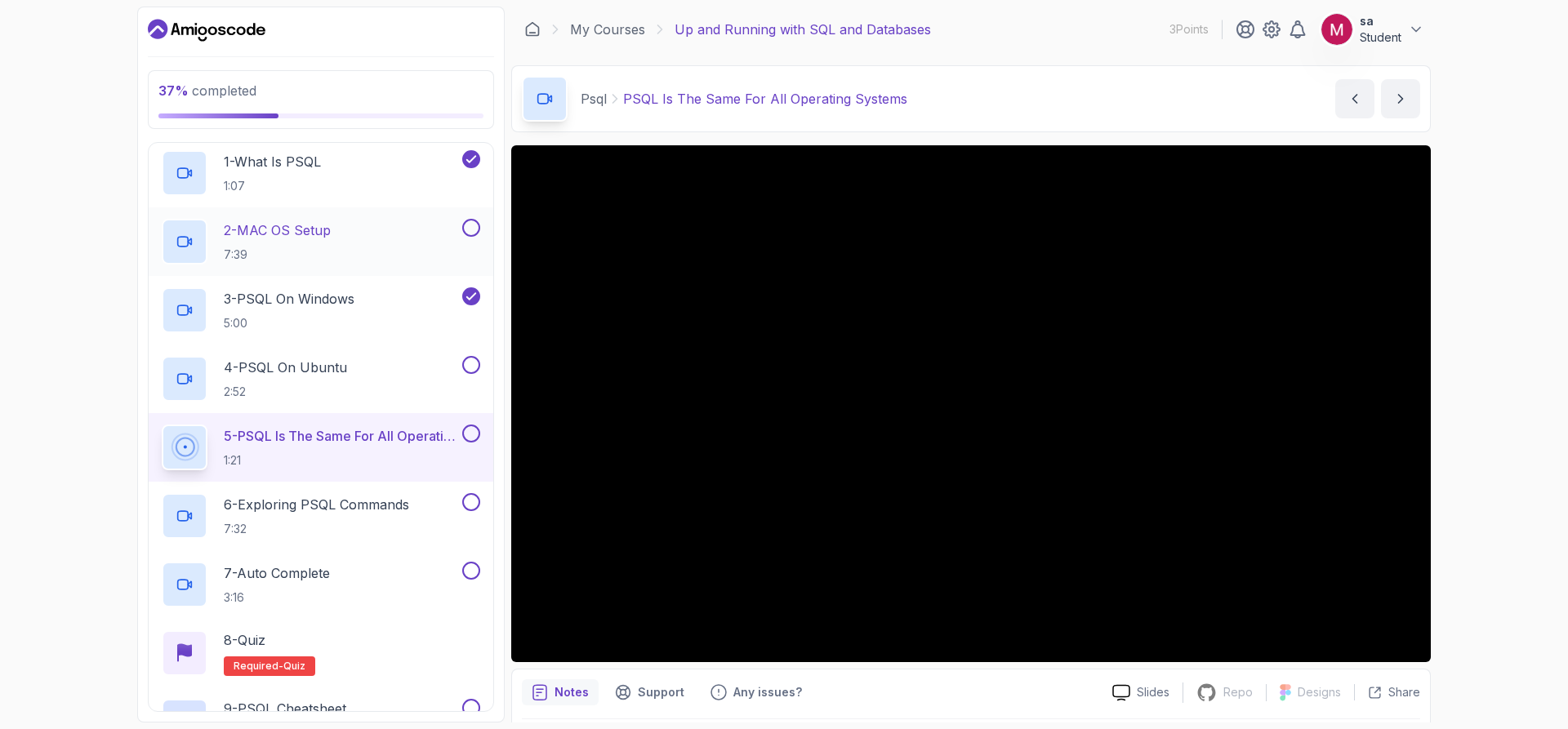
scroll to position [174, 0]
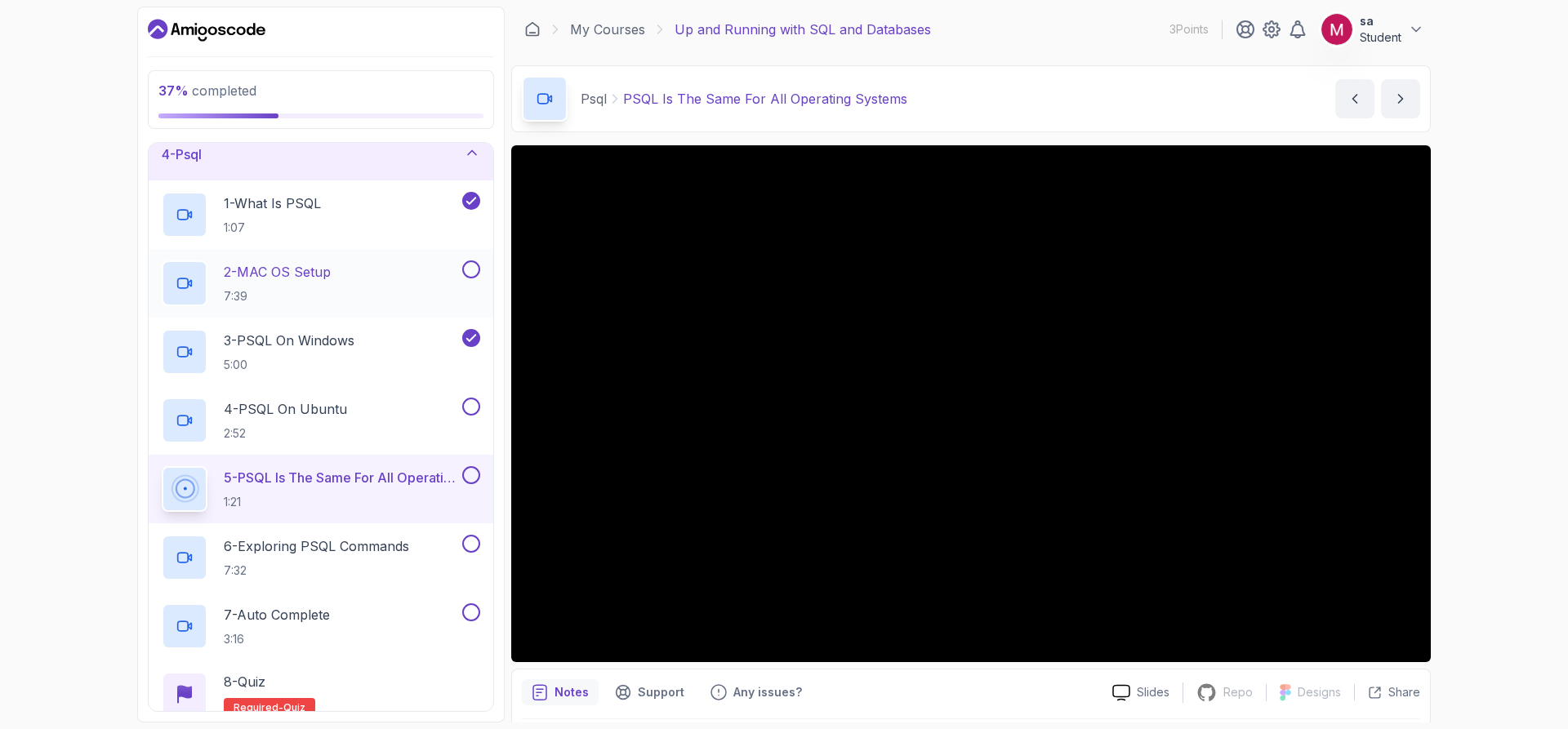
click at [382, 261] on div "2 - MAC OS Setup 7:39" at bounding box center [310, 283] width 297 height 45
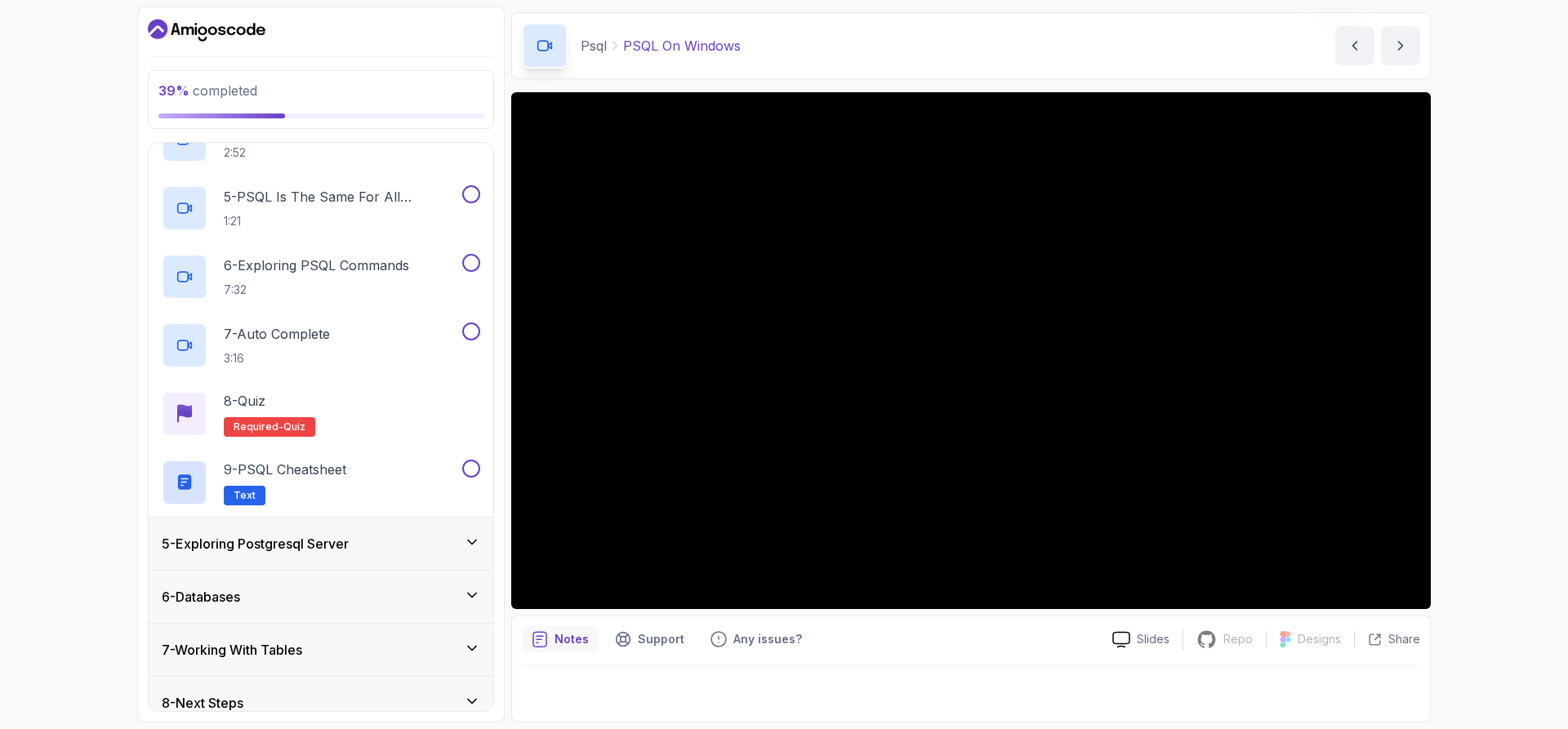
scroll to position [472, 0]
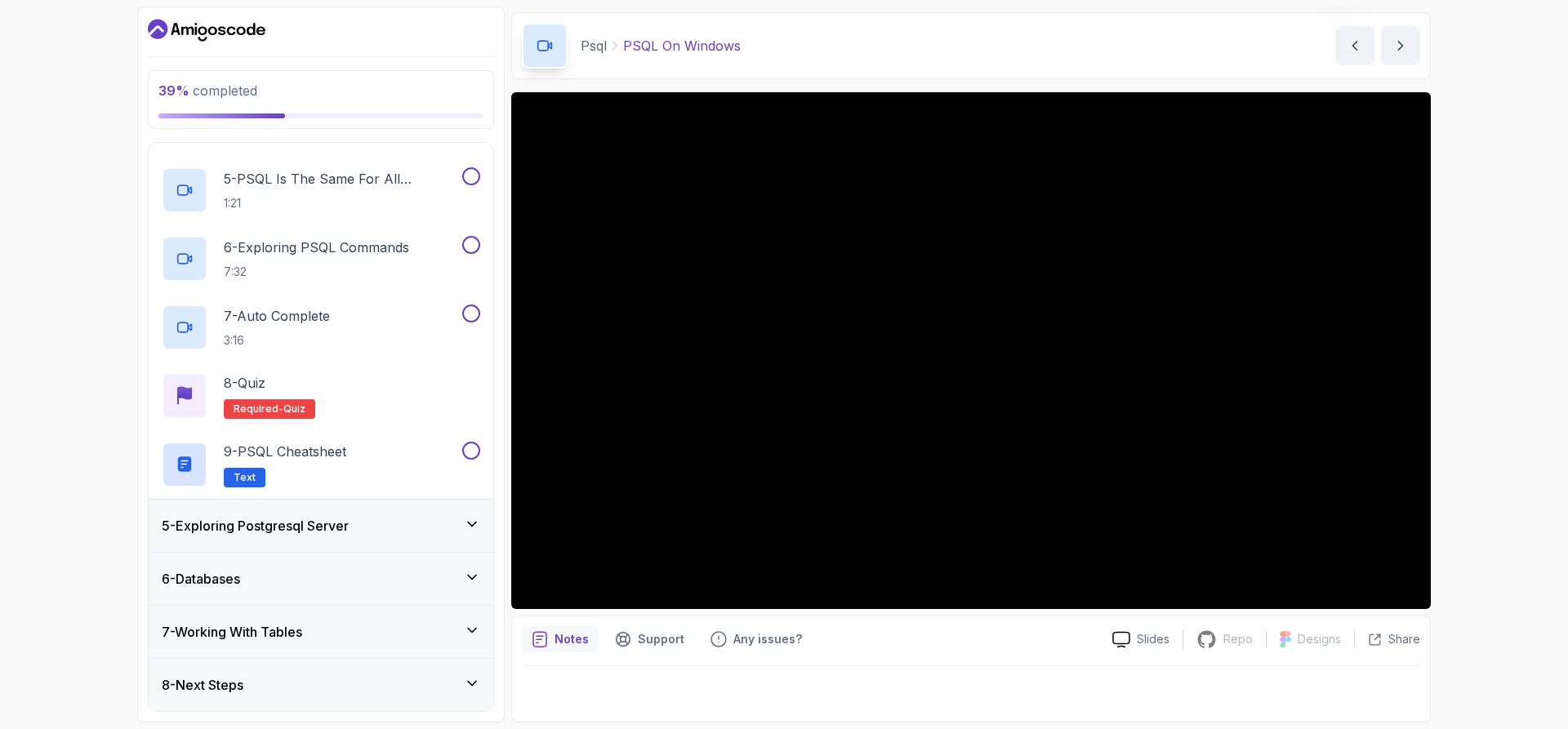
click at [423, 540] on div "5 - Exploring Postgresql Server" at bounding box center [321, 526] width 345 height 53
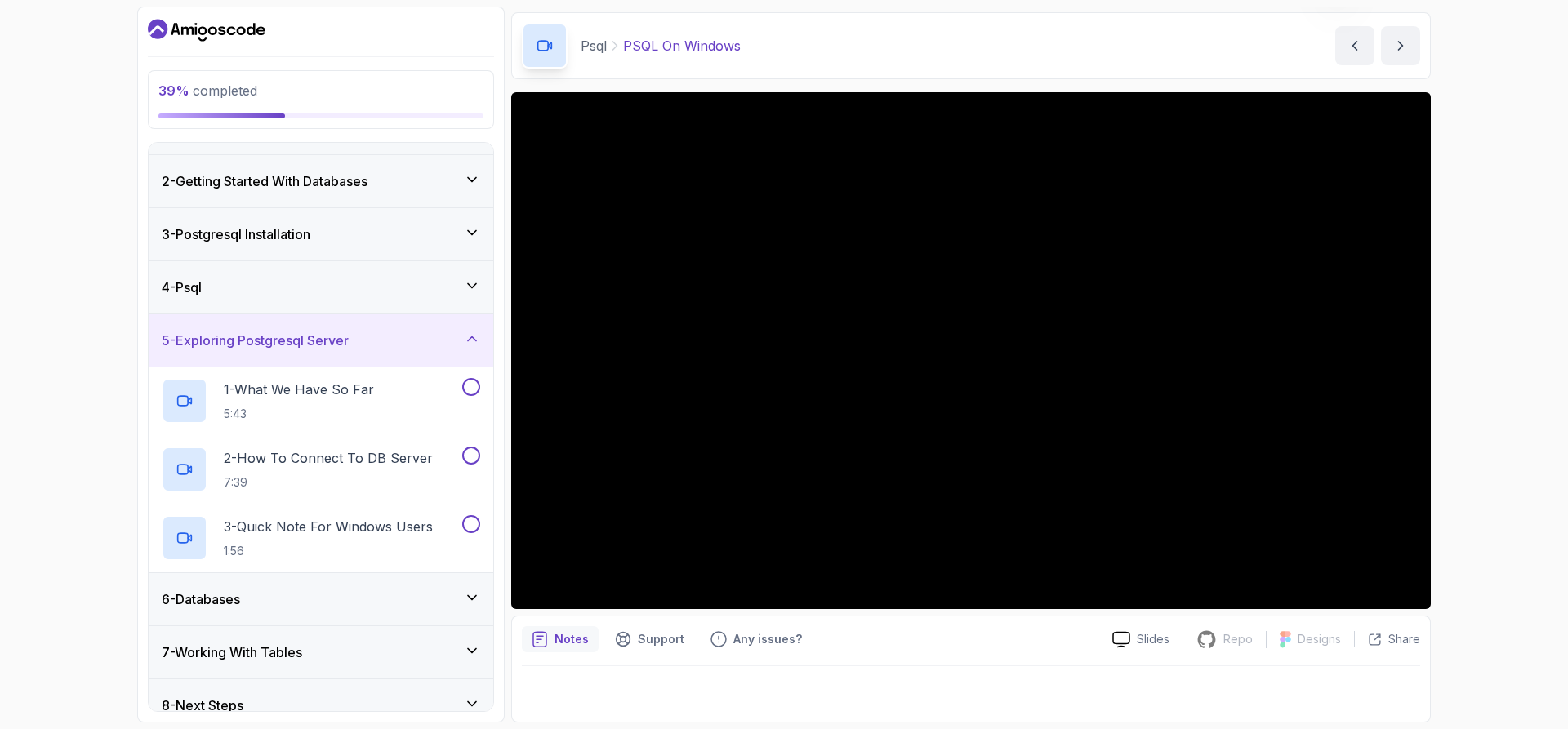
scroll to position [61, 0]
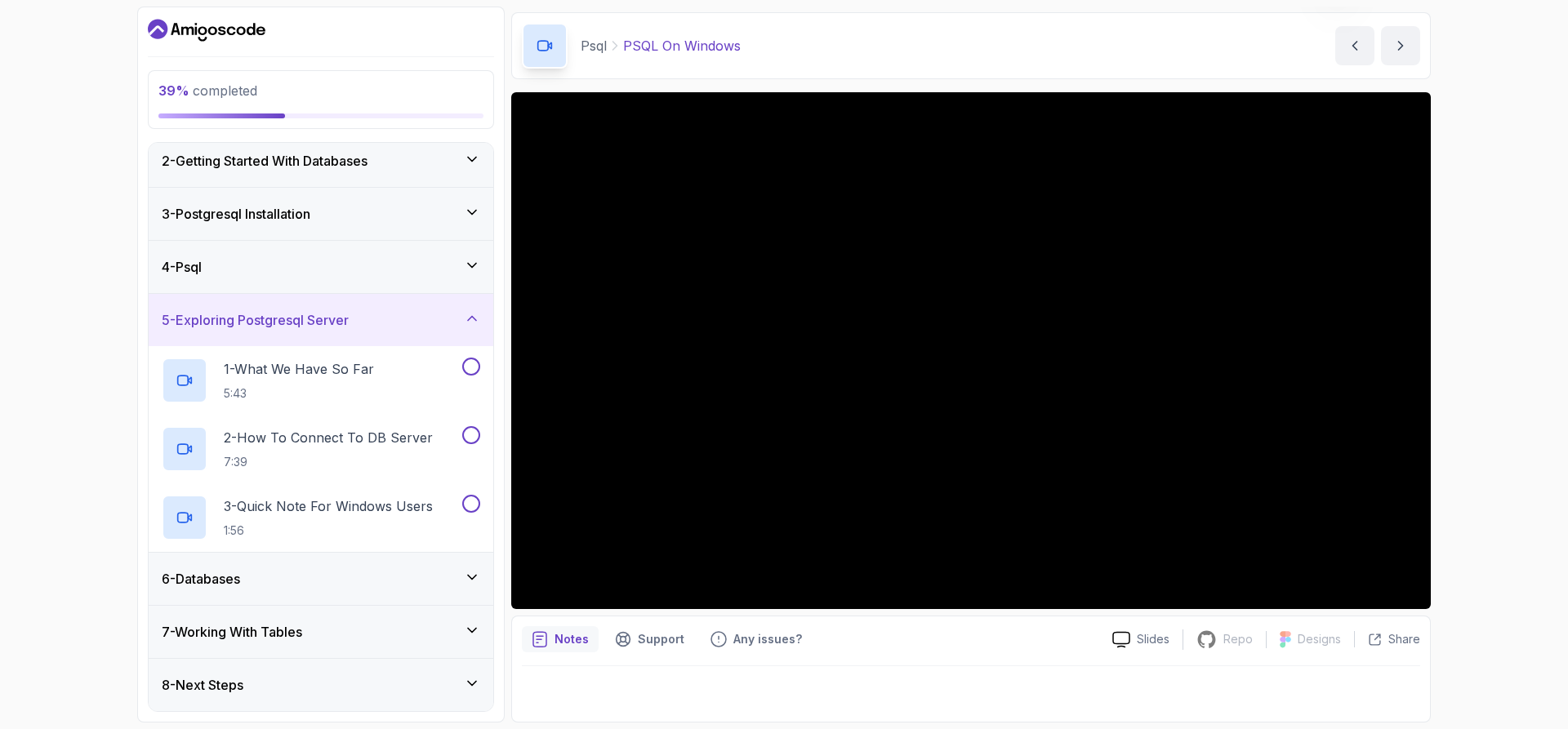
click at [325, 334] on div "5 - Exploring Postgresql Server" at bounding box center [321, 320] width 345 height 53
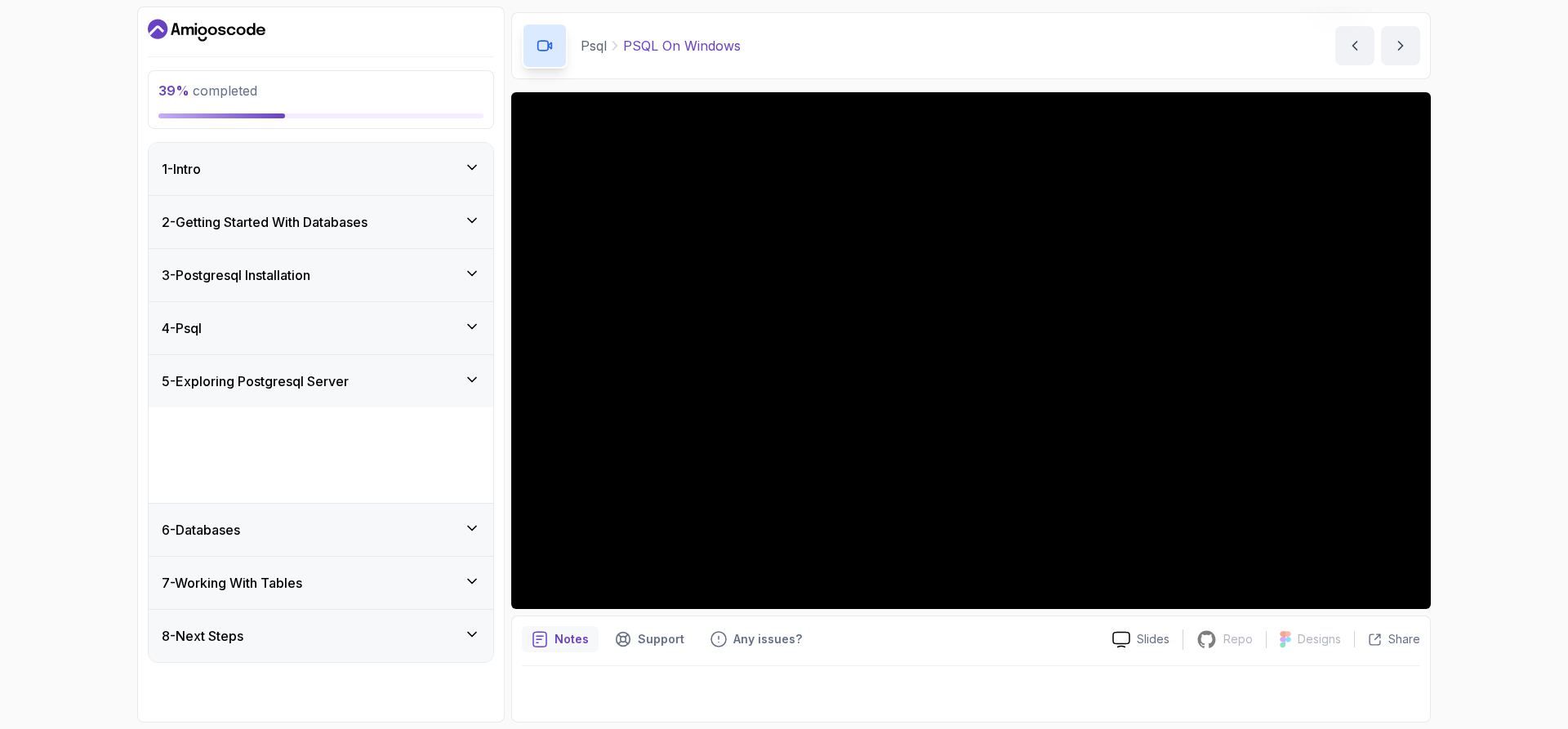
scroll to position [0, 0]
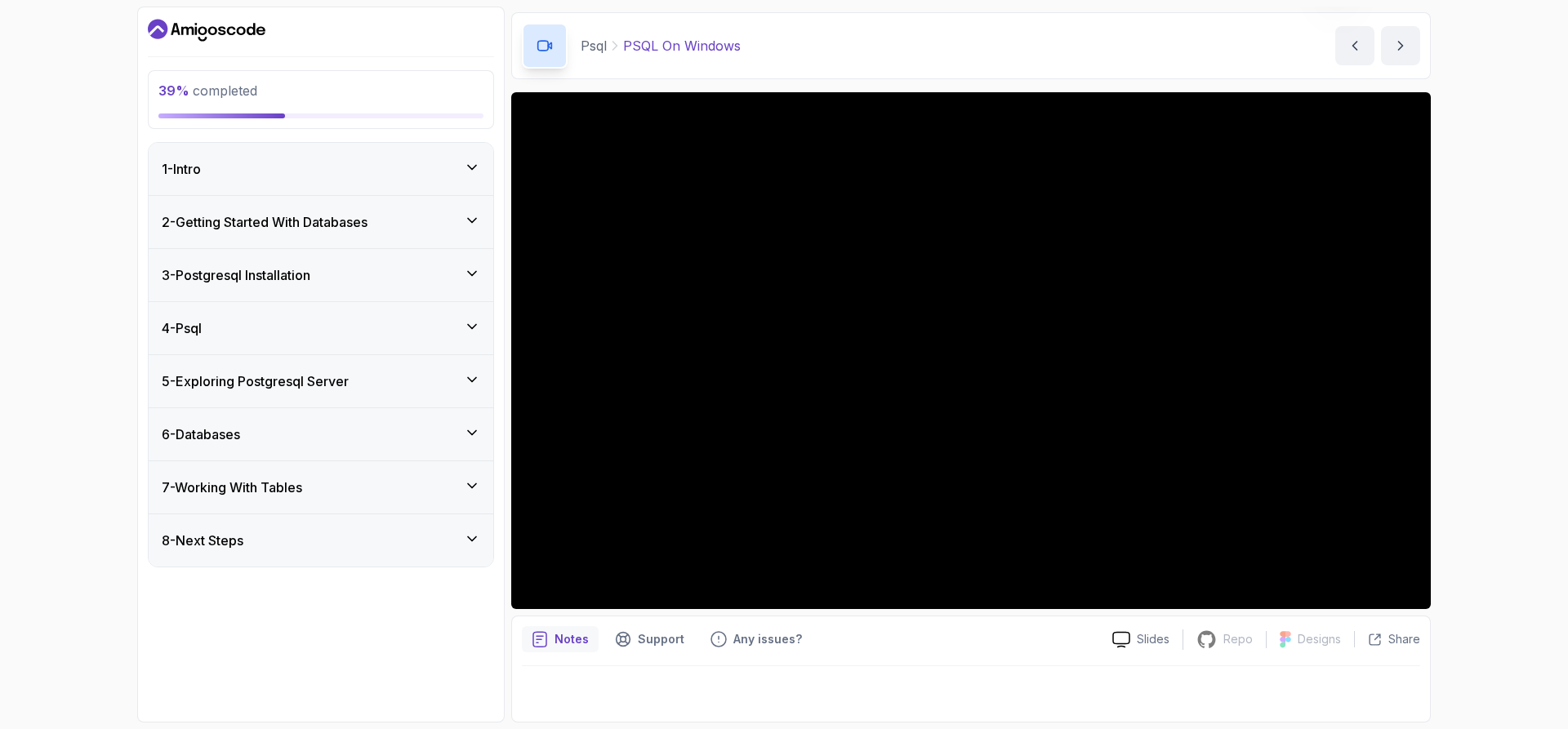
click at [266, 336] on div "4 - Psql" at bounding box center [321, 327] width 318 height 19
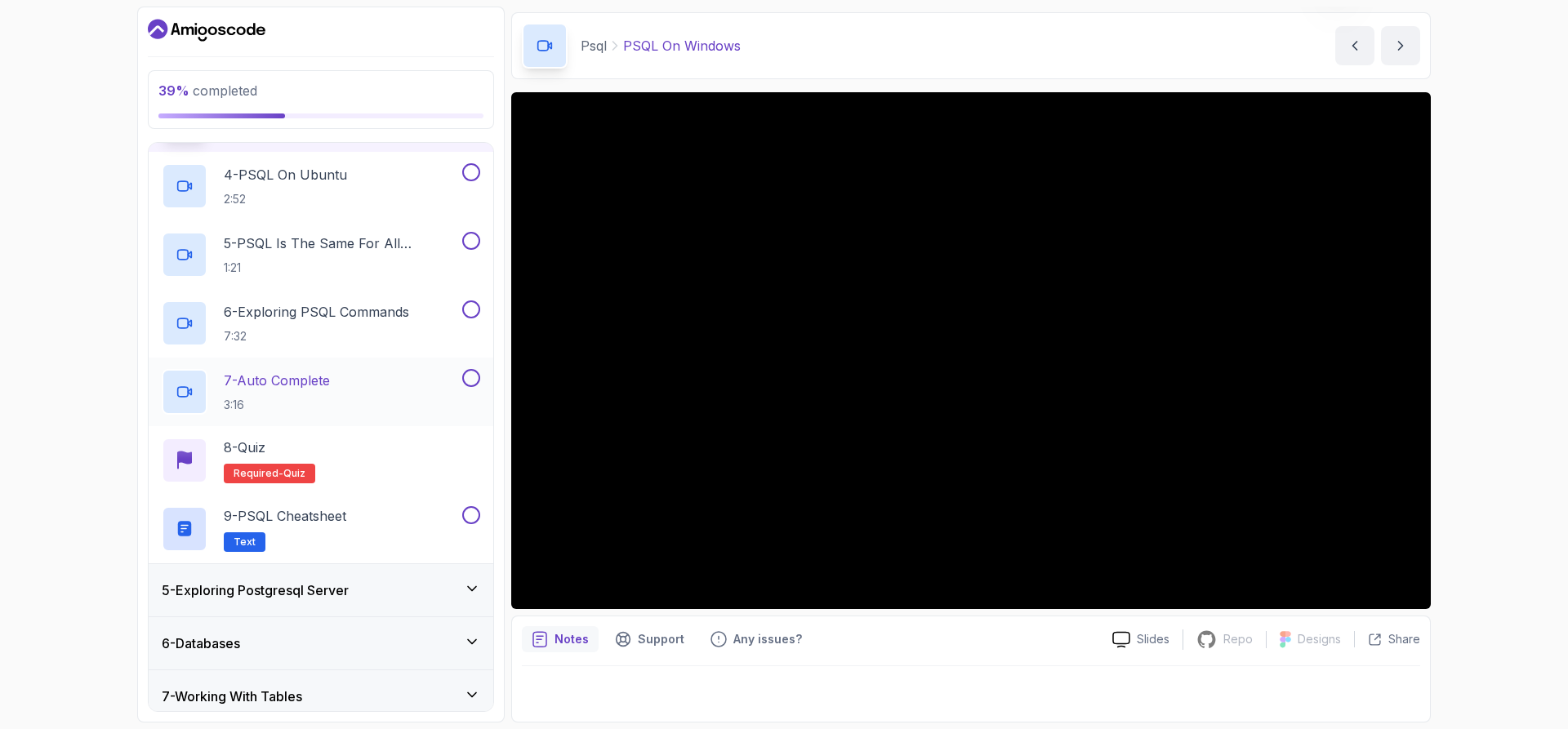
scroll to position [472, 0]
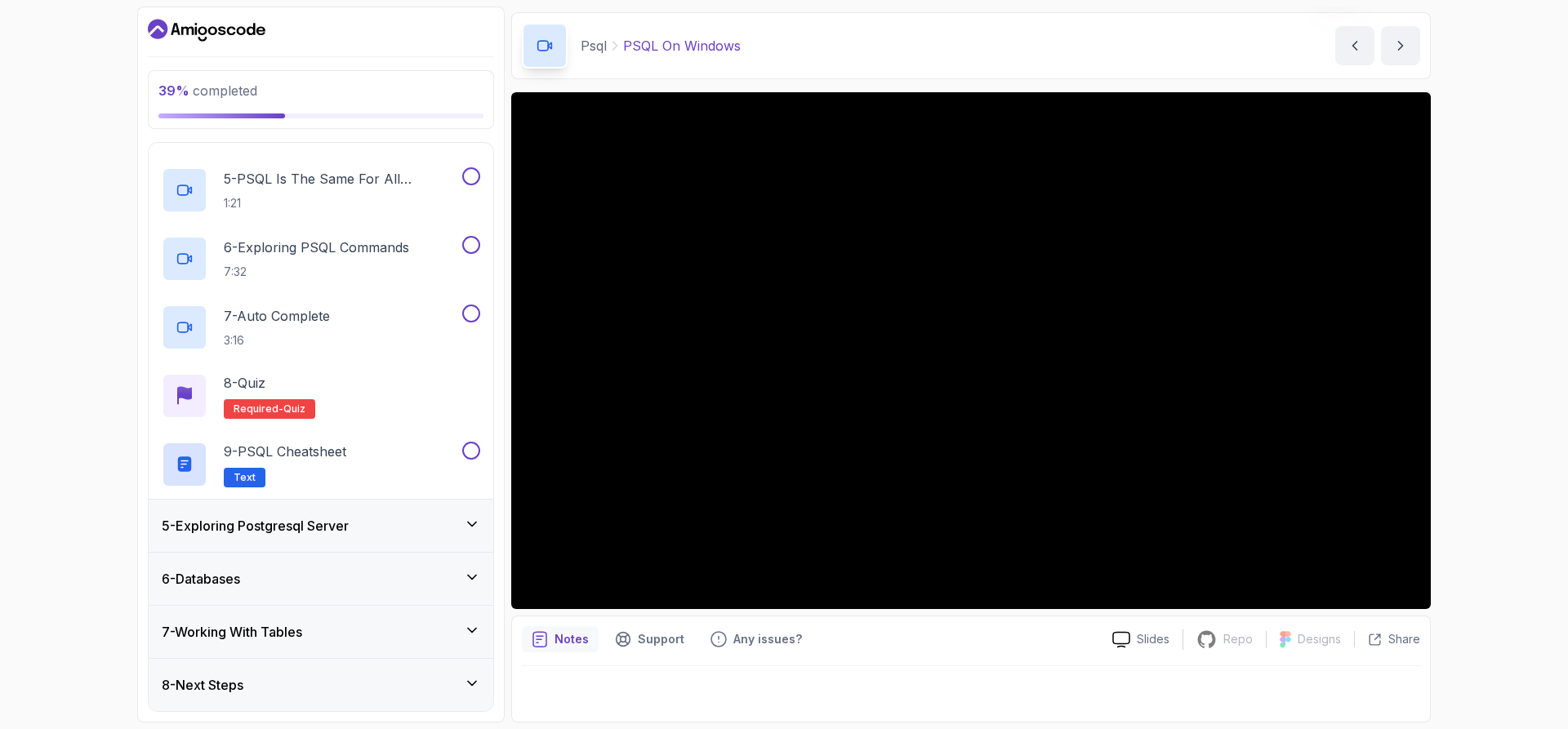
click at [412, 576] on div "6 - Databases" at bounding box center [321, 578] width 318 height 19
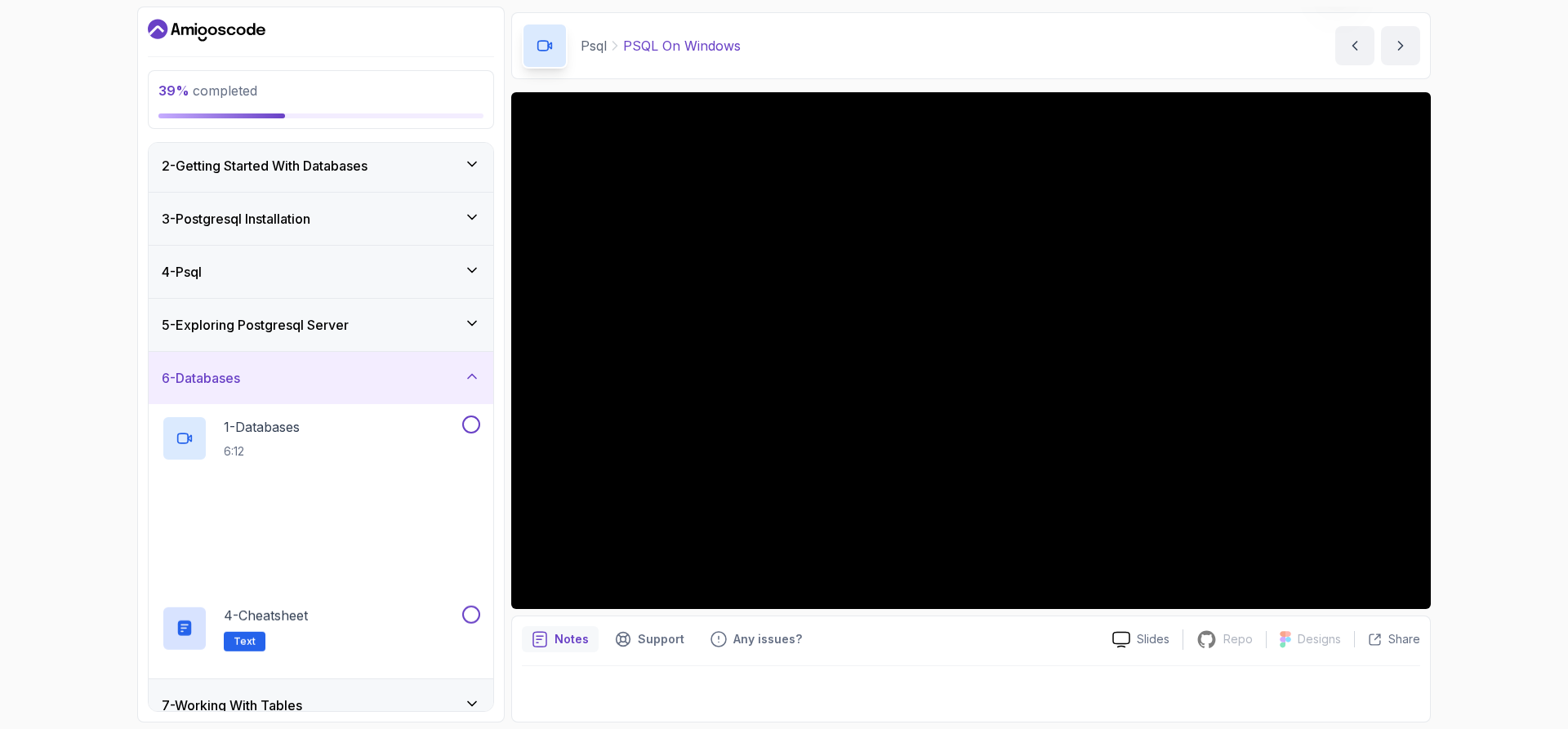
scroll to position [129, 0]
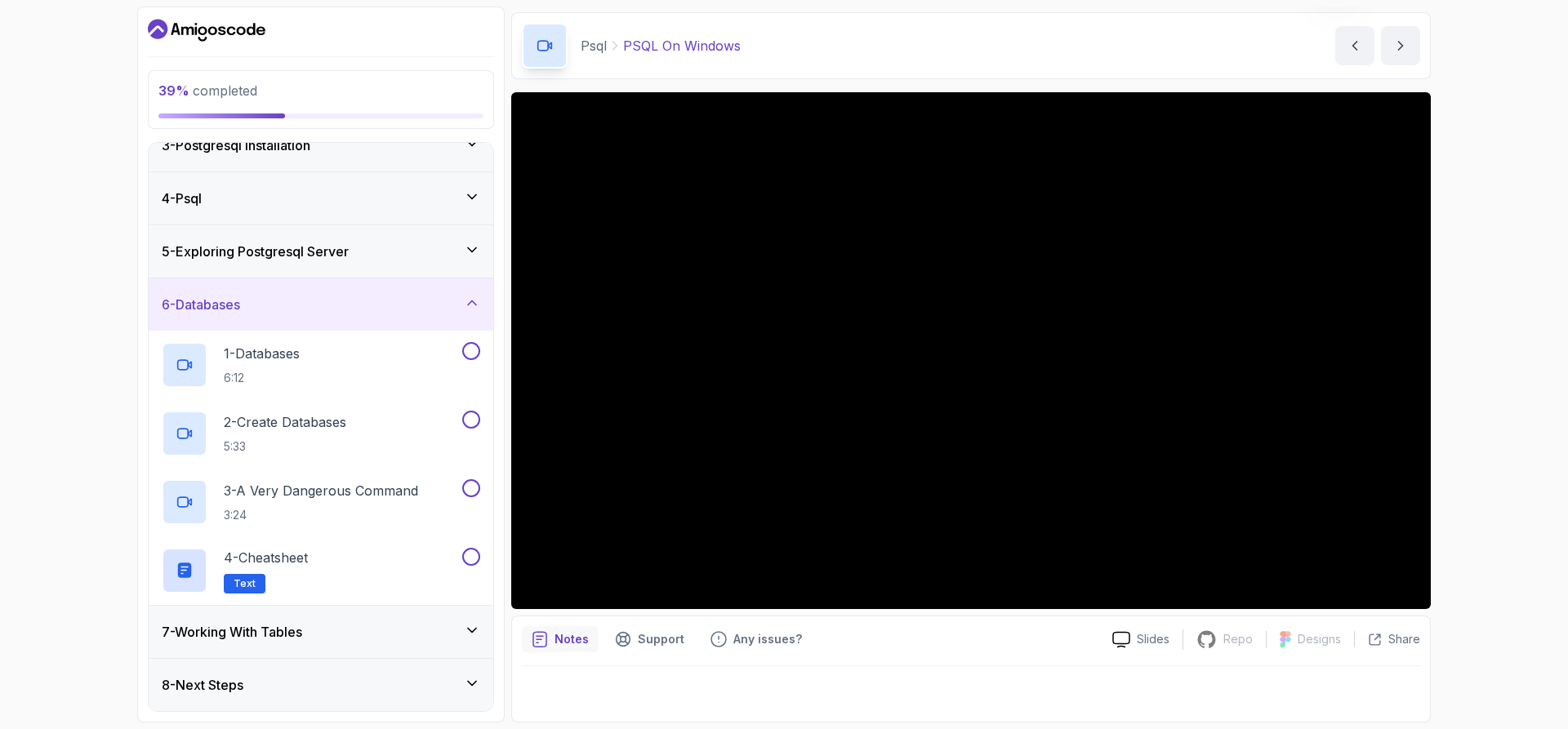
click at [337, 315] on div "6 - Databases" at bounding box center [321, 304] width 345 height 53
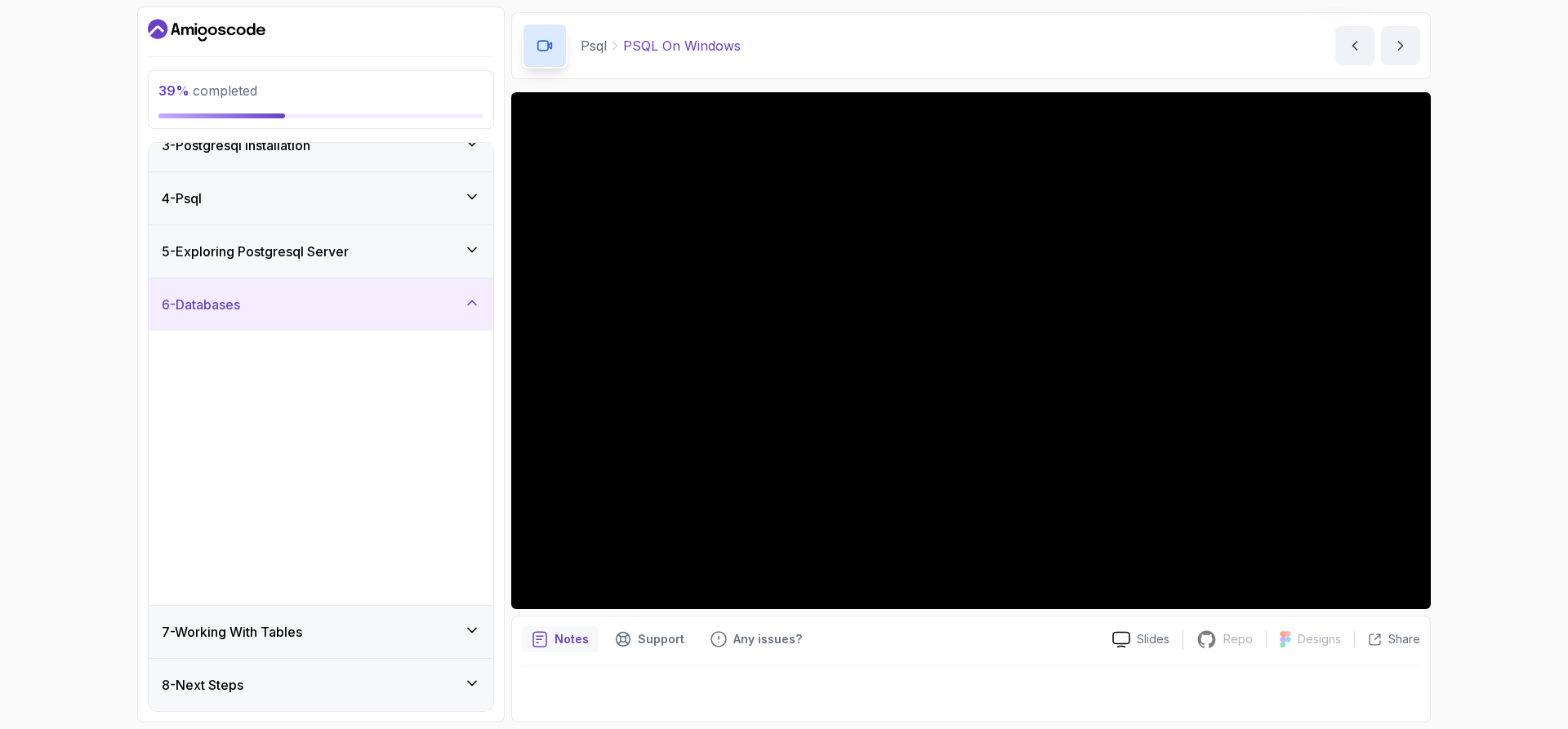
scroll to position [0, 0]
